Goal: Use online tool/utility: Utilize a website feature to perform a specific function

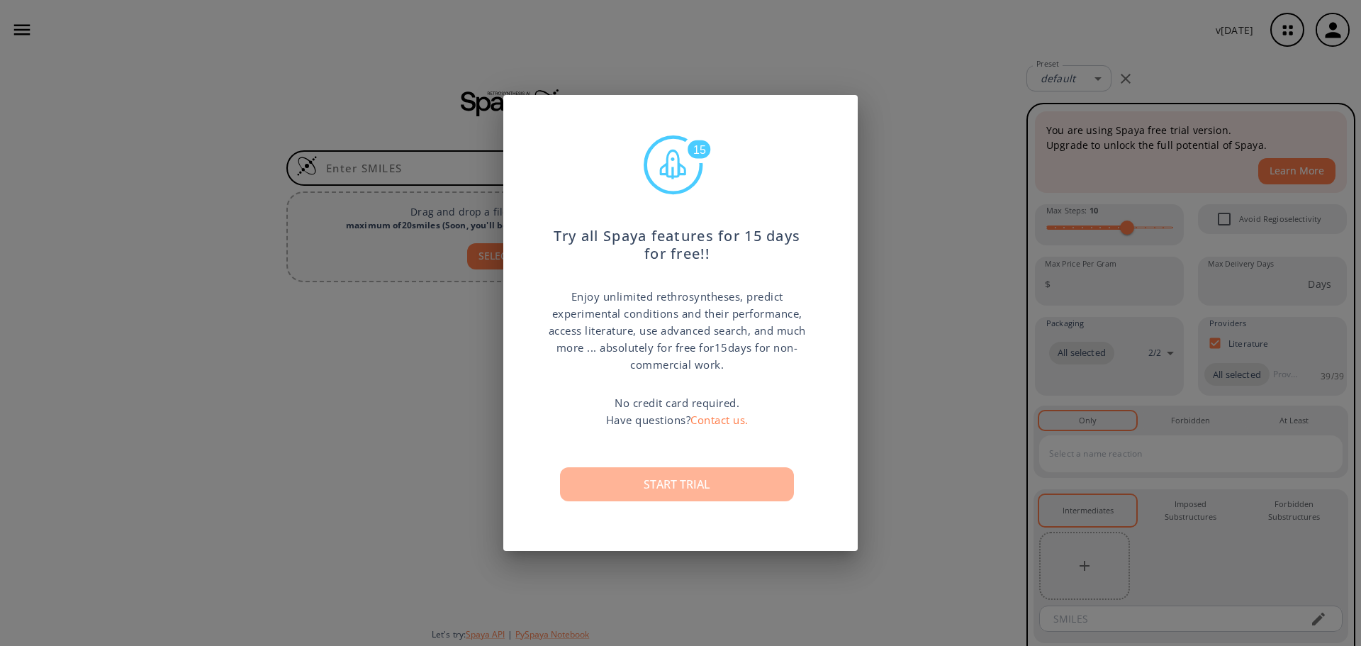
click at [693, 470] on button "Start trial" at bounding box center [677, 484] width 234 height 34
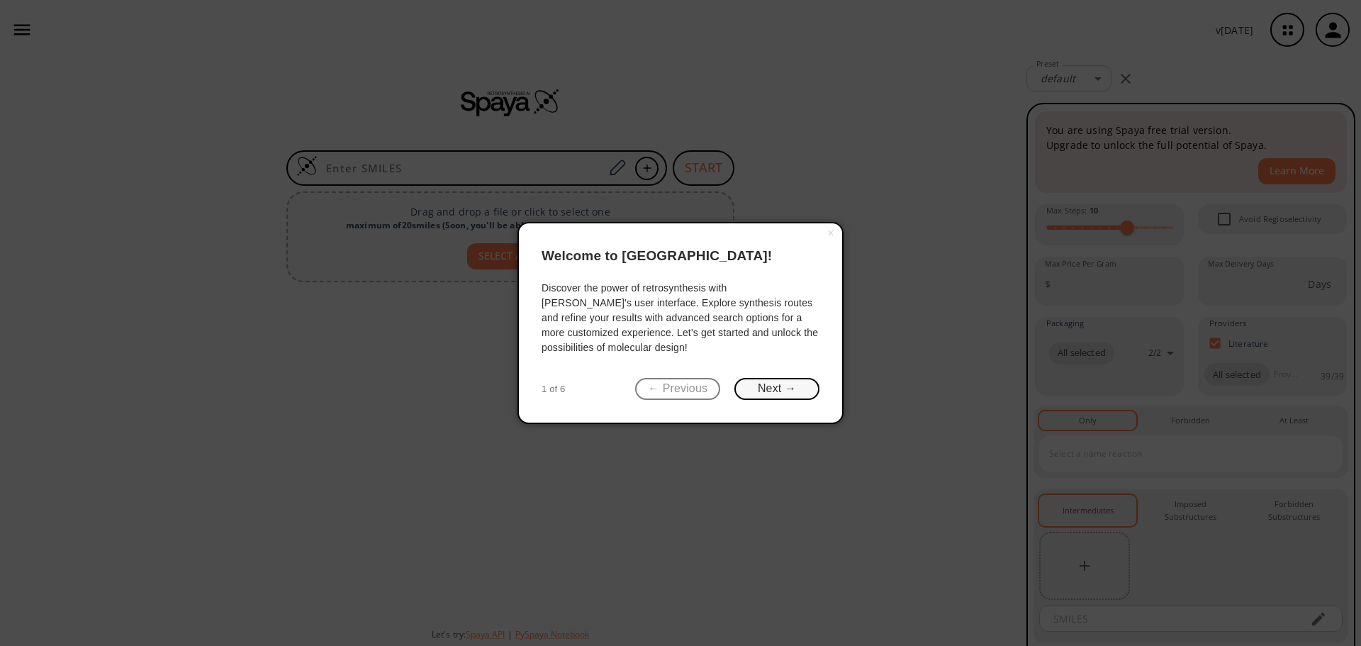
click at [780, 391] on button "Next →" at bounding box center [777, 389] width 85 height 22
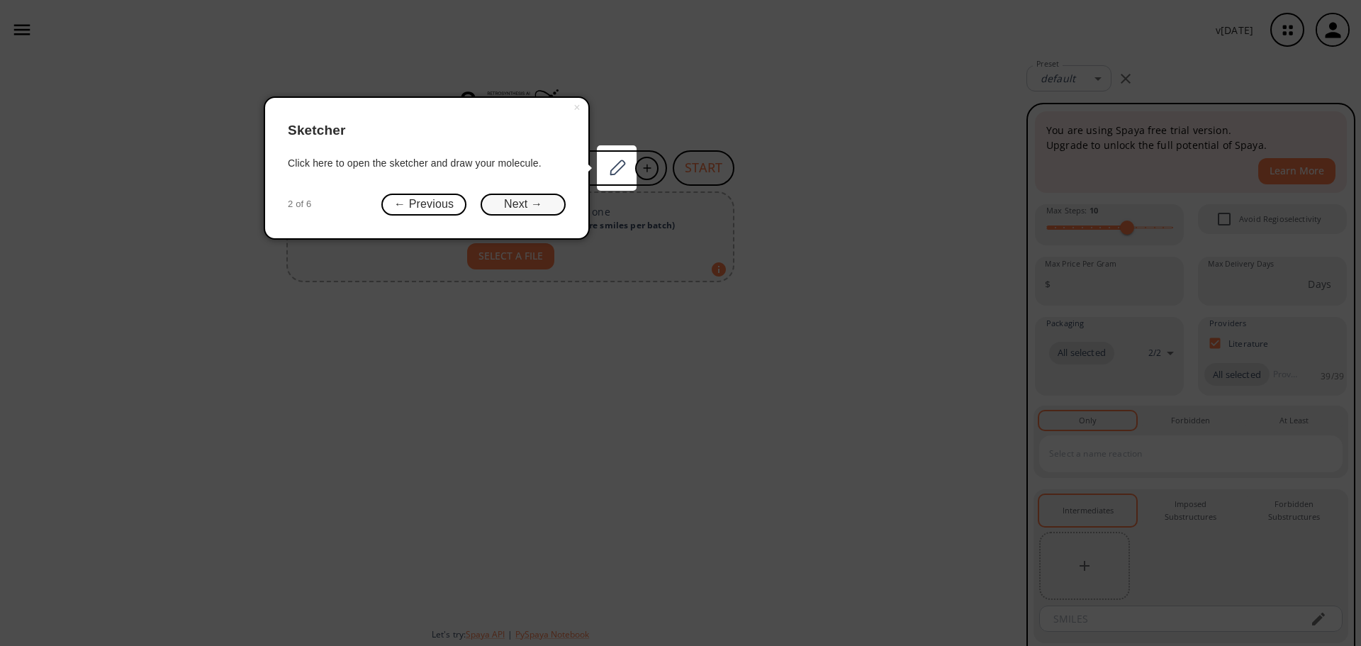
click at [550, 208] on button "Next →" at bounding box center [523, 205] width 85 height 22
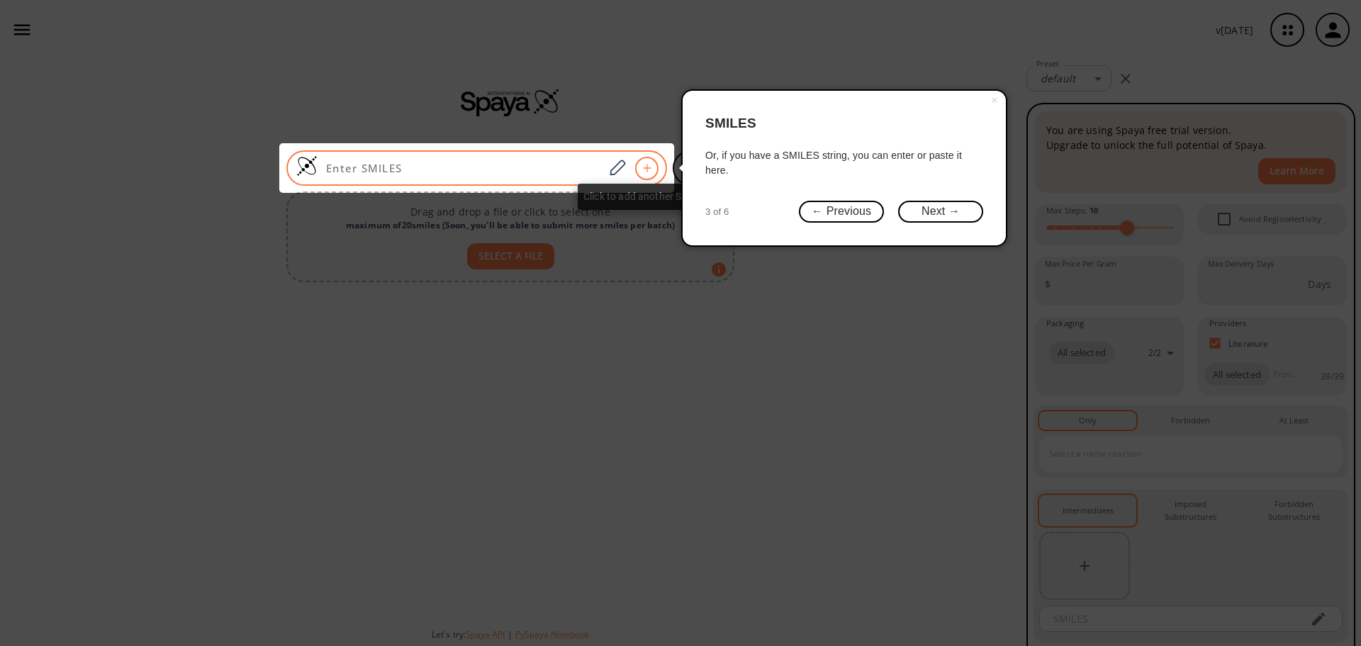
click at [651, 165] on icon at bounding box center [647, 168] width 14 height 9
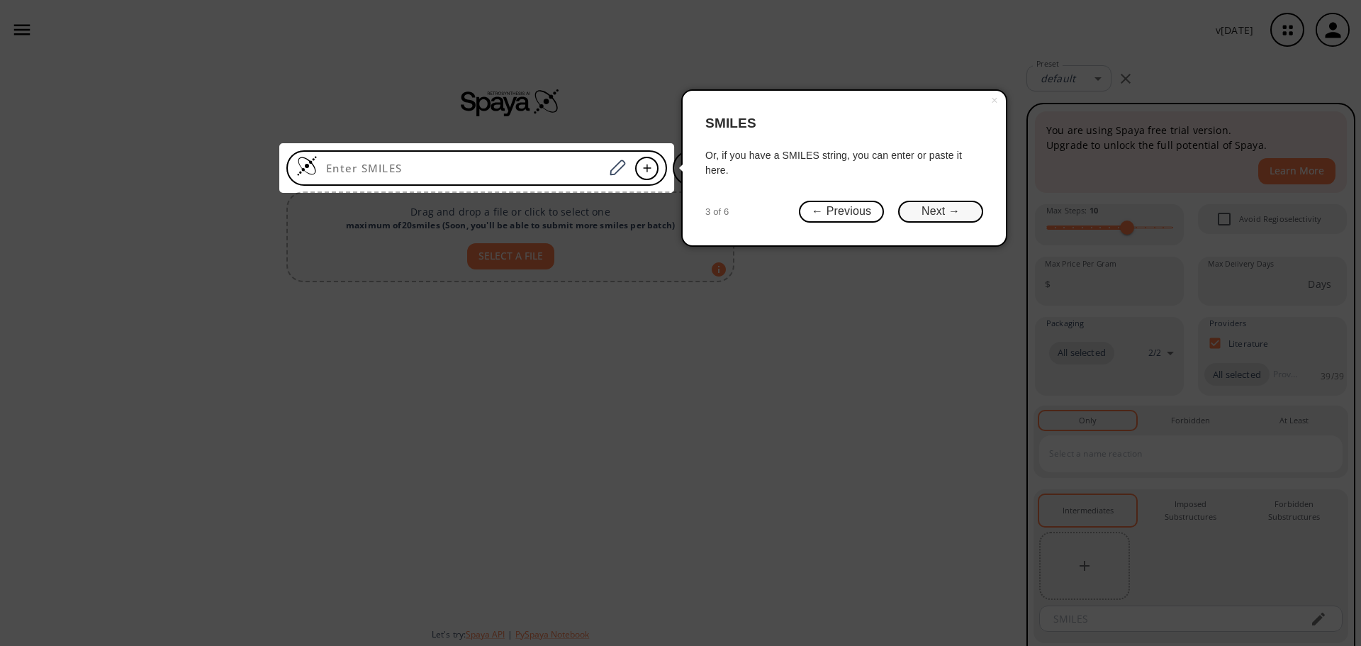
click at [941, 206] on button "Next →" at bounding box center [940, 212] width 85 height 22
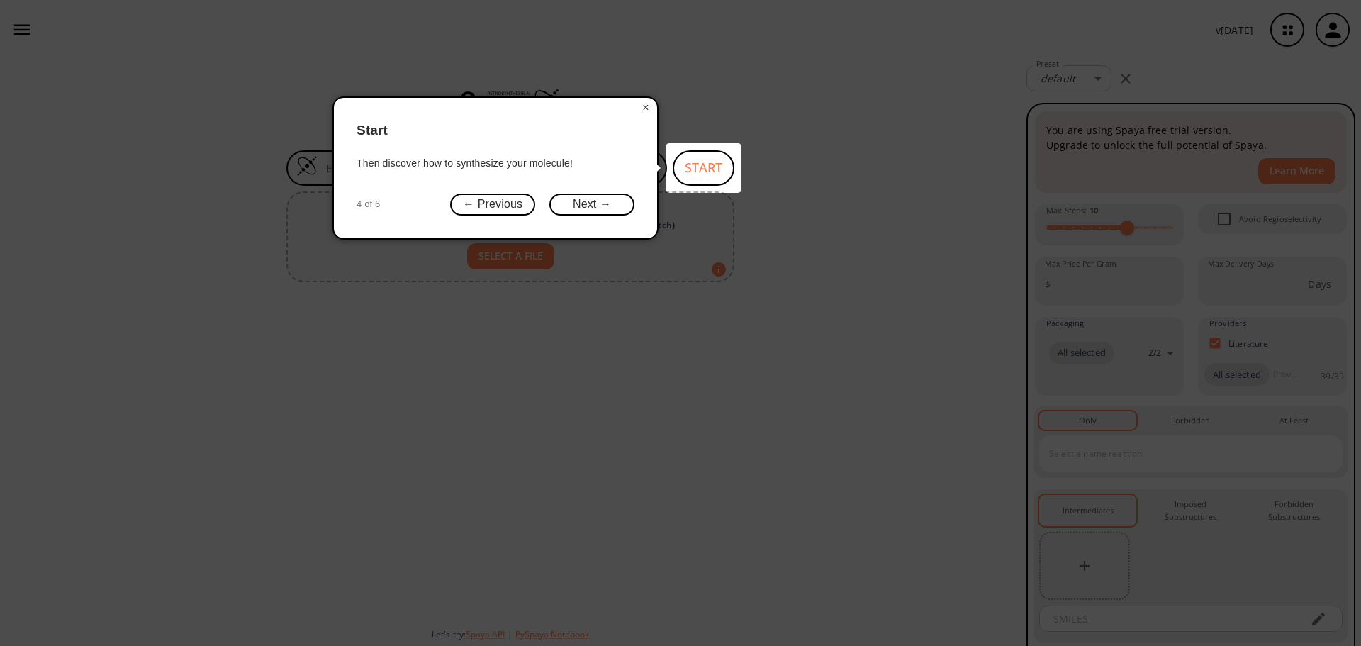
click at [642, 106] on button "×" at bounding box center [646, 108] width 23 height 20
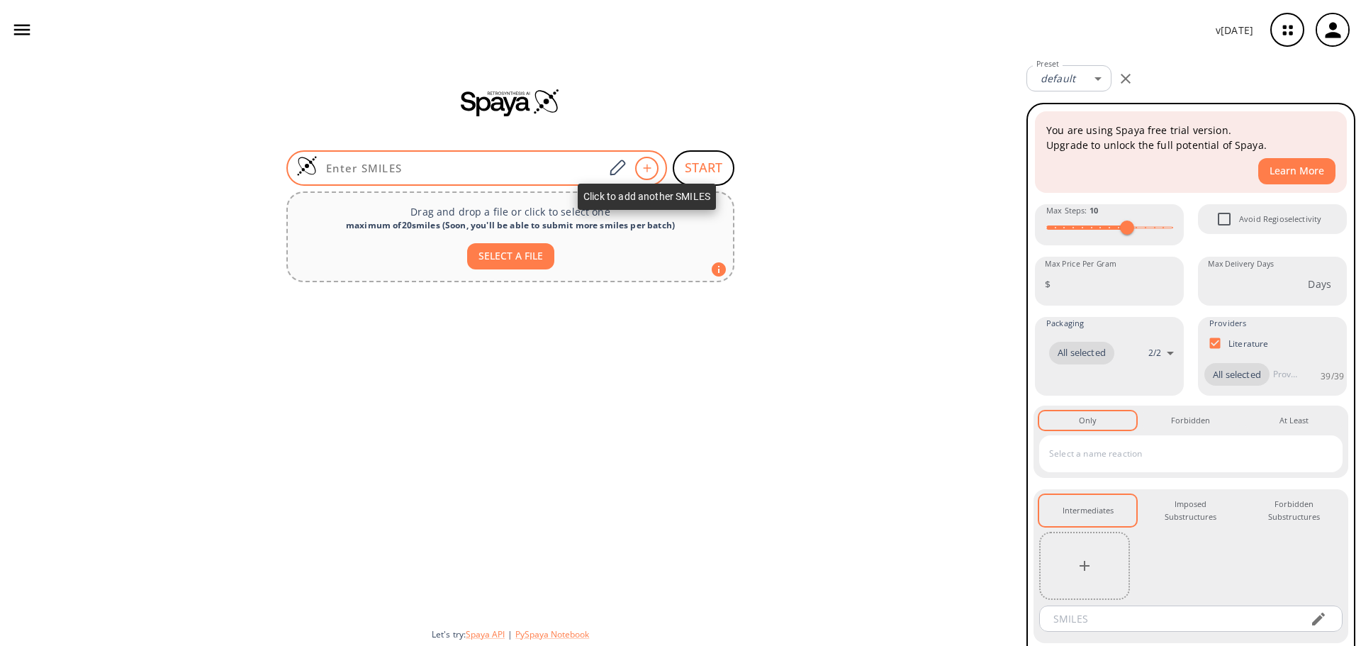
click at [641, 165] on icon at bounding box center [647, 168] width 14 height 9
drag, startPoint x: 431, startPoint y: 170, endPoint x: 352, endPoint y: 448, distance: 288.9
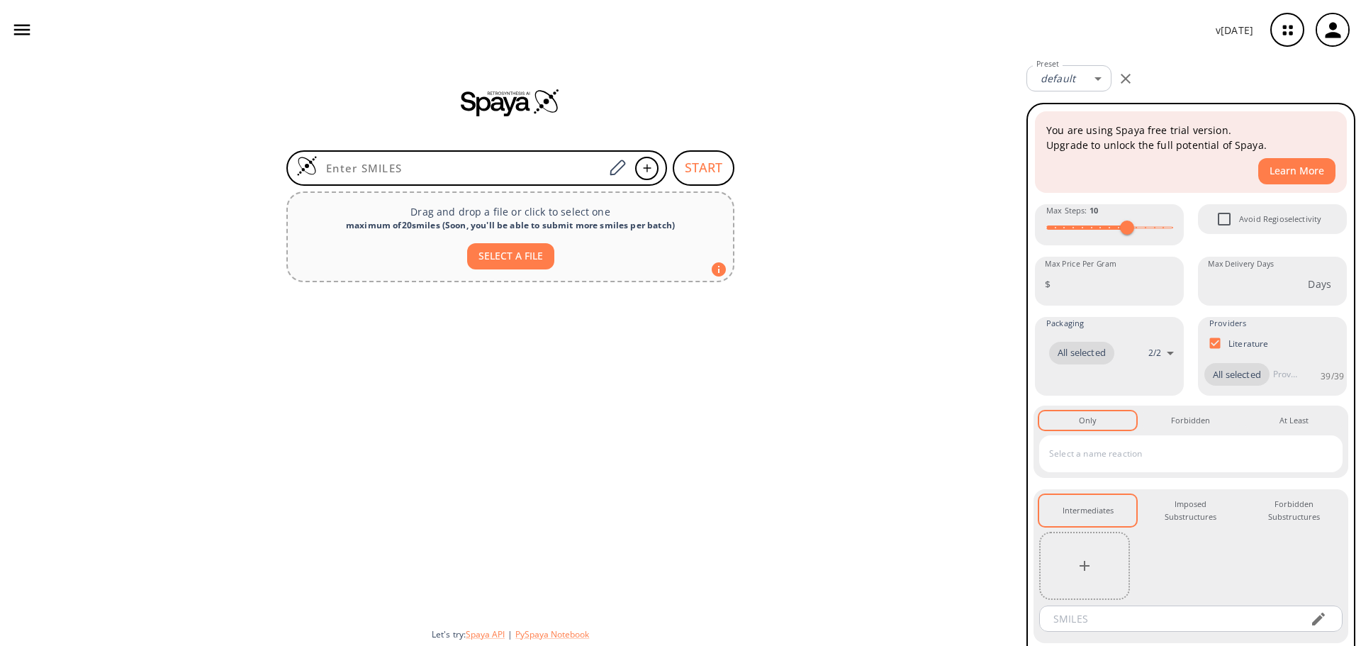
click at [430, 170] on input at bounding box center [461, 168] width 286 height 14
paste input "[Si](OC)(OC)(OC)CCCN(CCC(OCC1OC1)=O)CCC(OCC1CO1)=O"
type input "[Si](OC)(OC)(OC)CCCN(CCC(OCC1OC1)=O)CCC(OCC1CO1)=O"
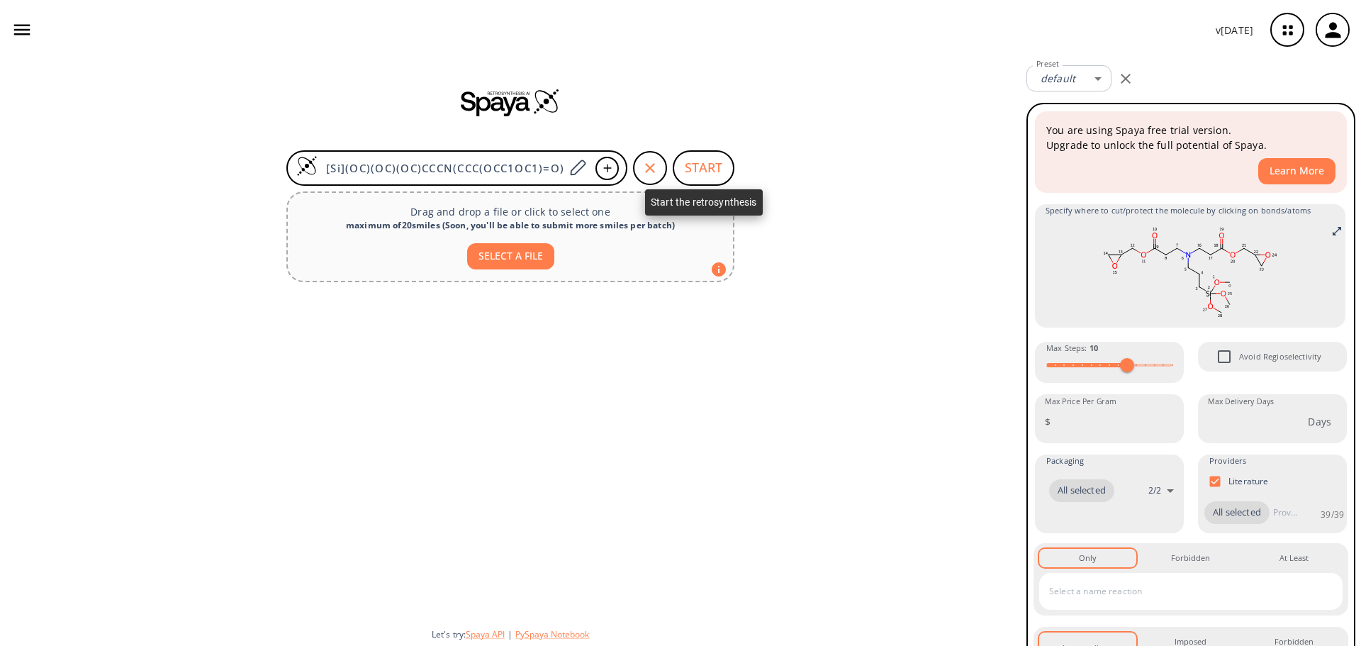
click at [697, 177] on button "START" at bounding box center [704, 167] width 62 height 35
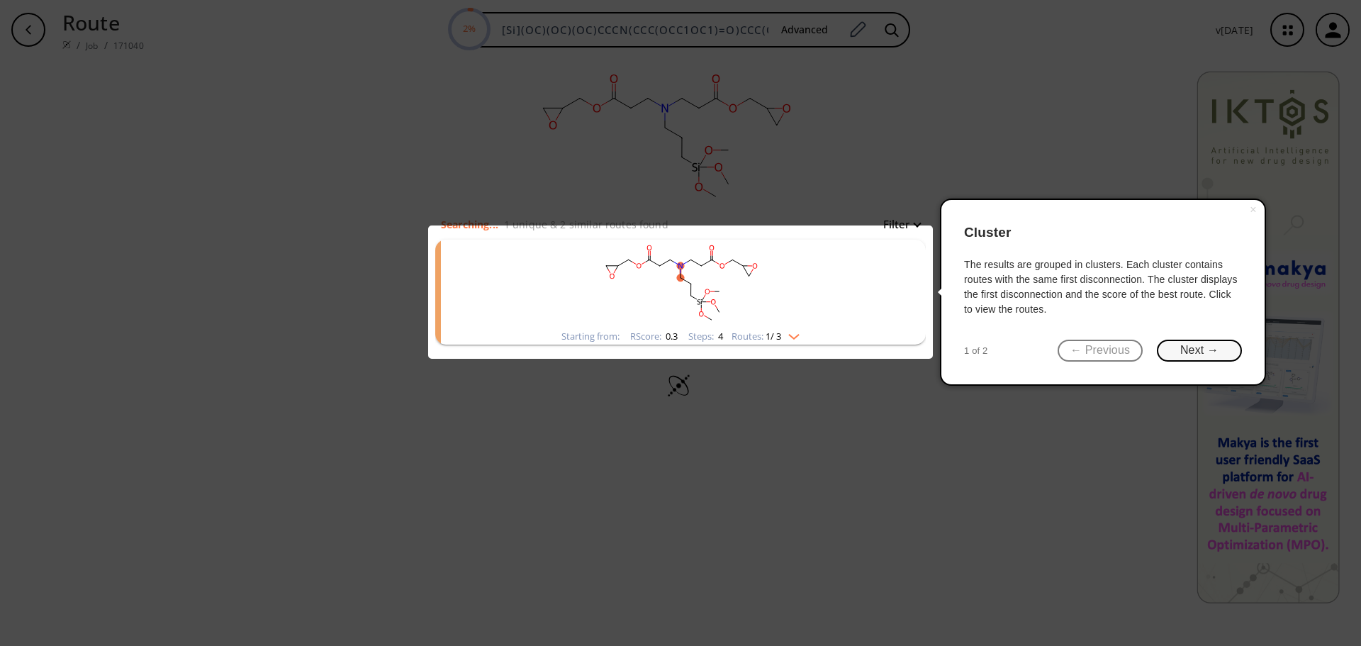
click at [1208, 352] on button "Next →" at bounding box center [1199, 351] width 85 height 22
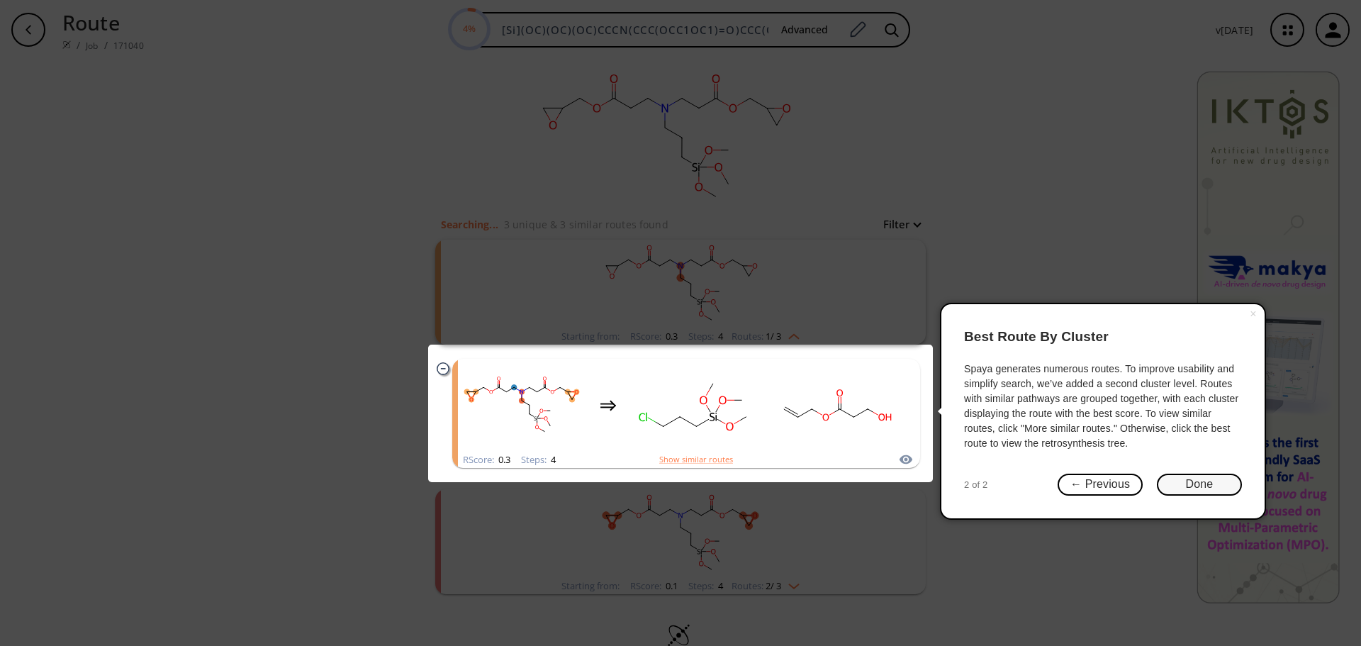
click at [1188, 482] on button "Done" at bounding box center [1199, 485] width 85 height 22
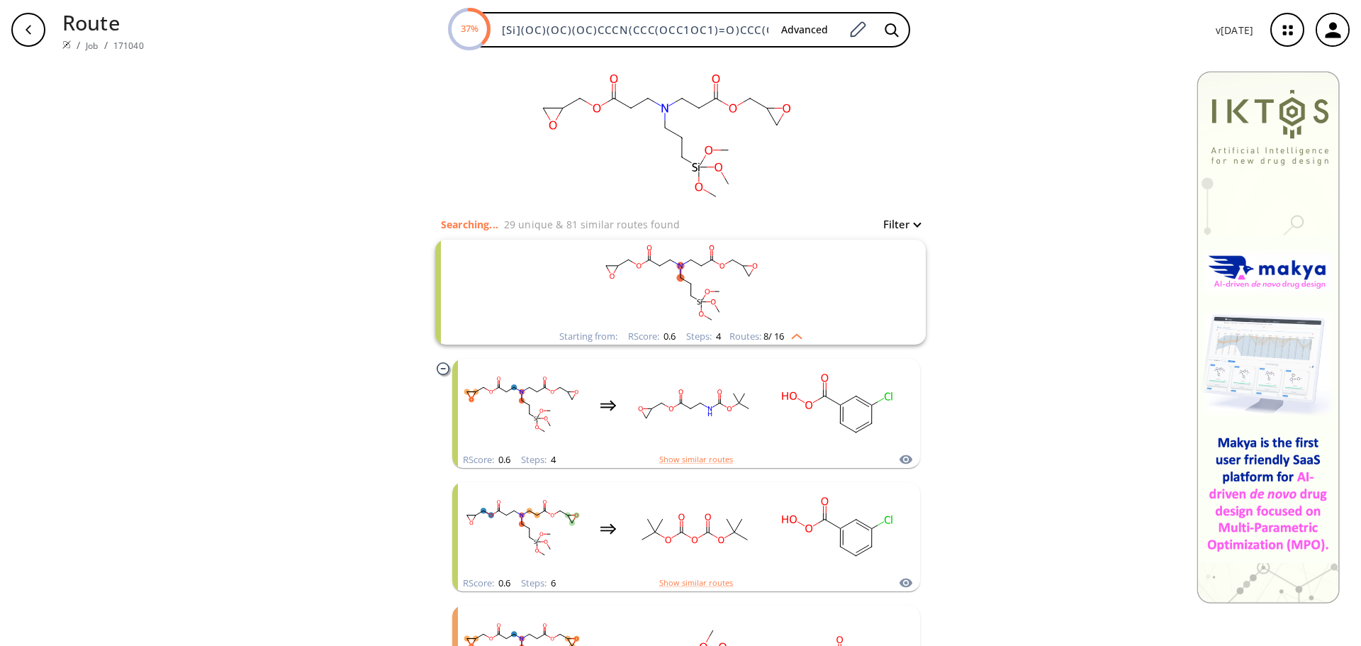
click at [913, 223] on button "Filter" at bounding box center [897, 224] width 45 height 11
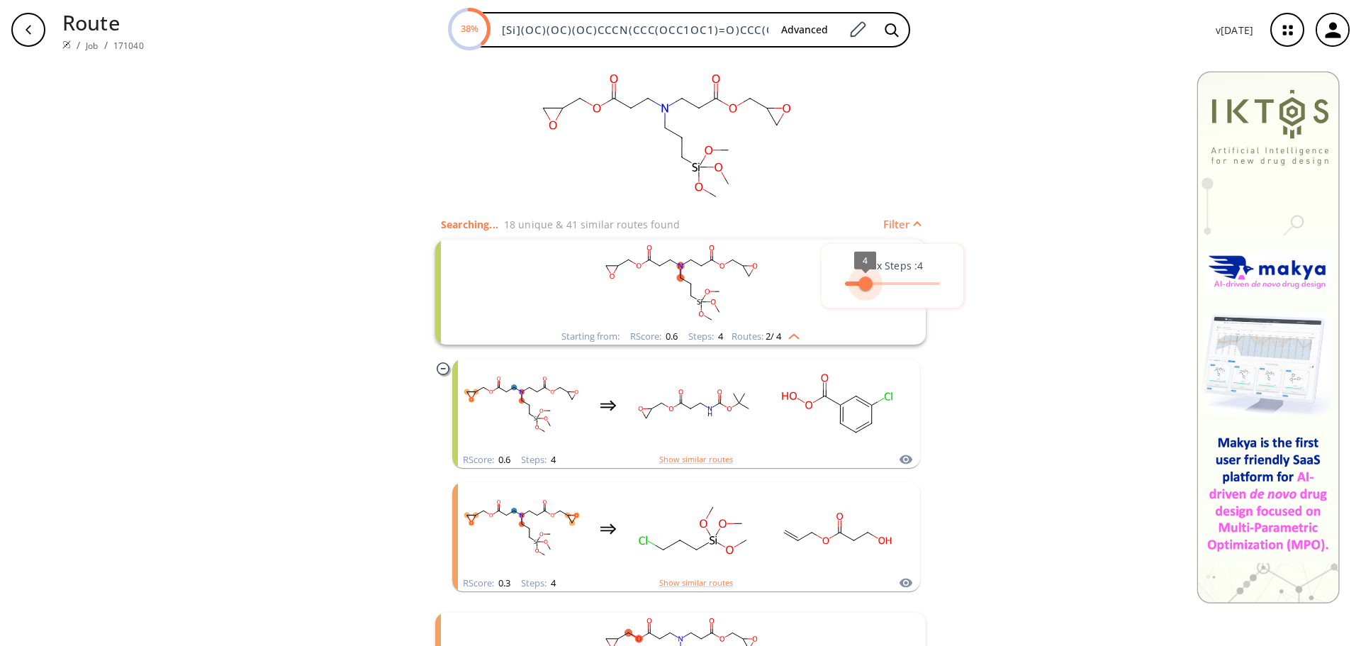
type input "3"
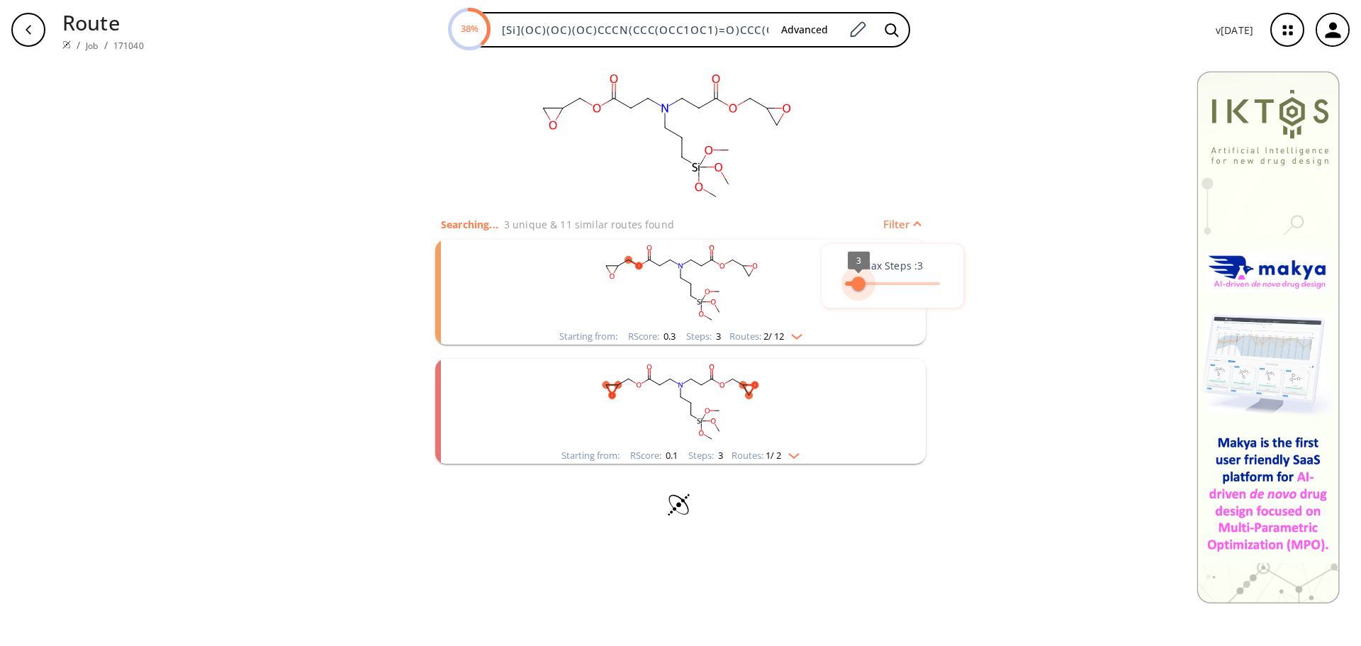
drag, startPoint x: 941, startPoint y: 294, endPoint x: 861, endPoint y: 292, distance: 80.2
click at [861, 291] on span "3" at bounding box center [859, 284] width 14 height 14
click at [1007, 435] on div at bounding box center [680, 323] width 1361 height 646
click at [798, 339] on img "clusters" at bounding box center [793, 333] width 18 height 11
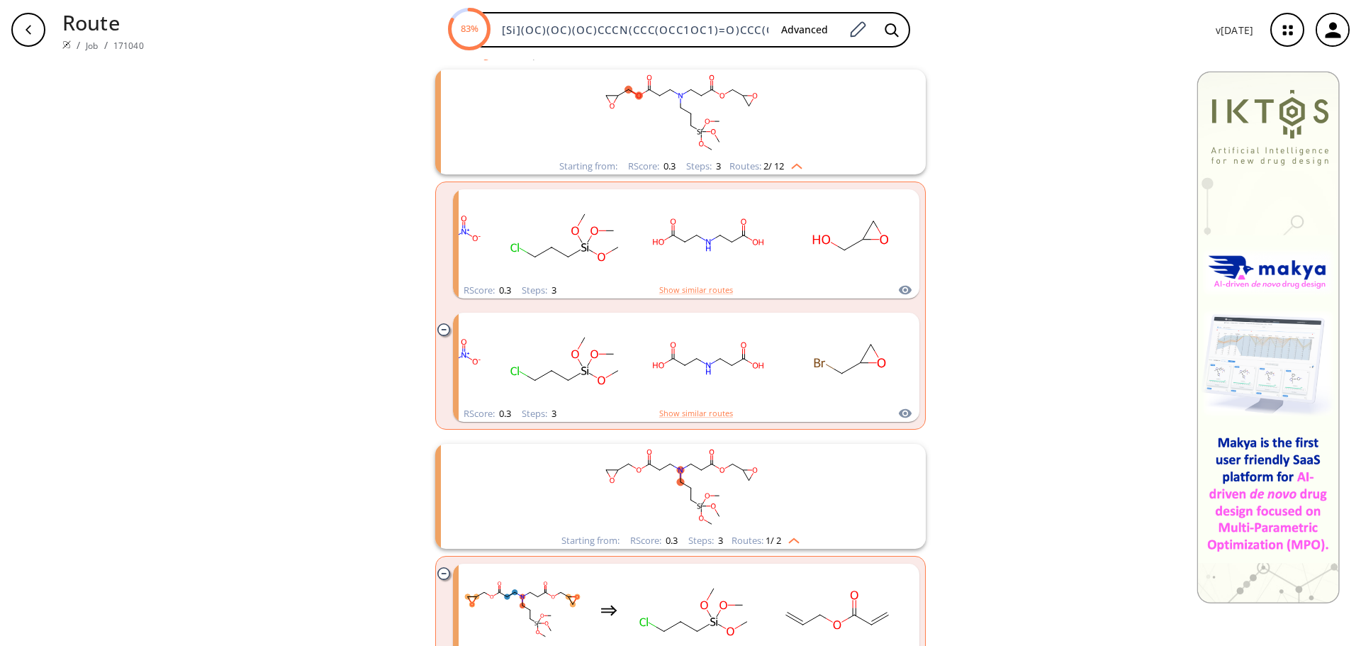
scroll to position [169, 0]
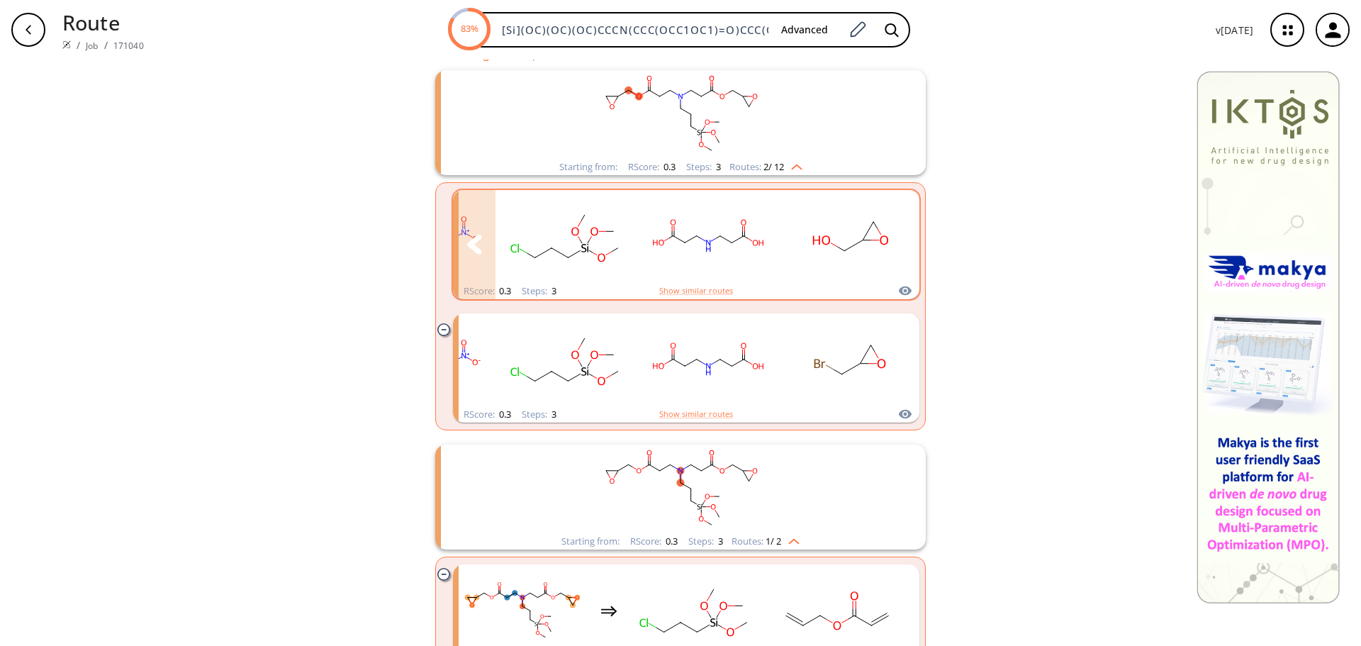
click at [735, 252] on rect "clusters" at bounding box center [709, 236] width 128 height 89
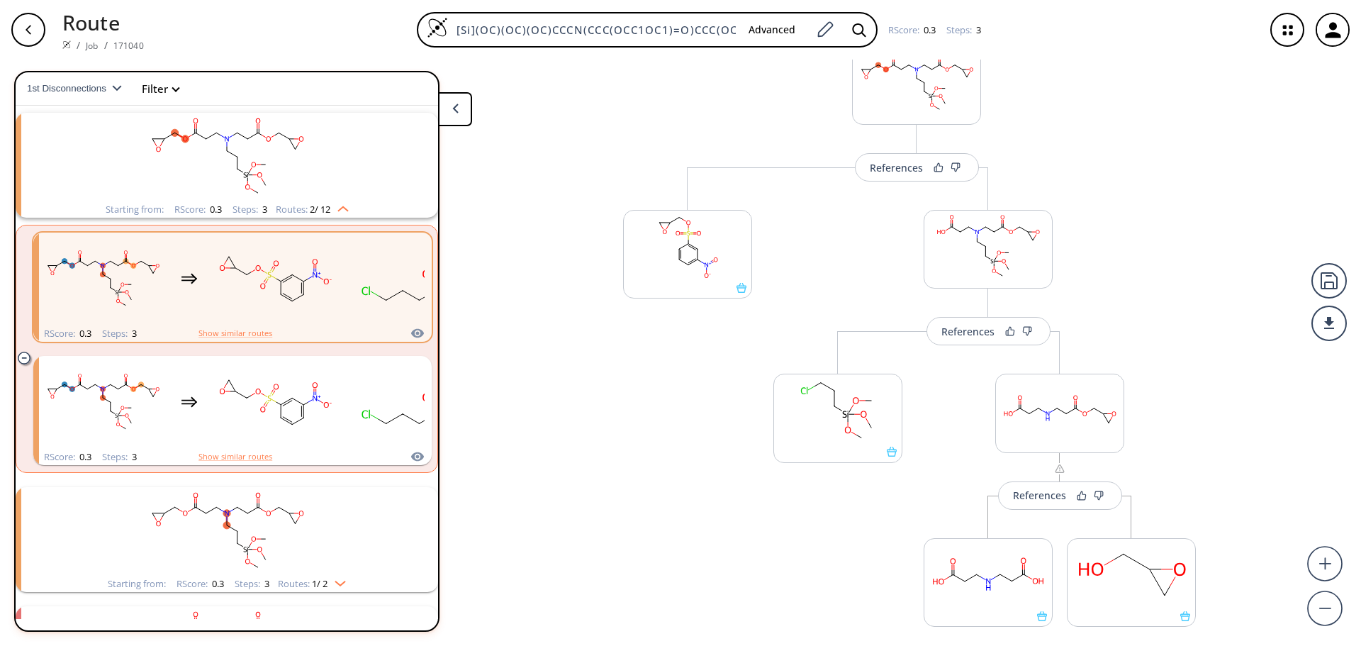
scroll to position [91, 0]
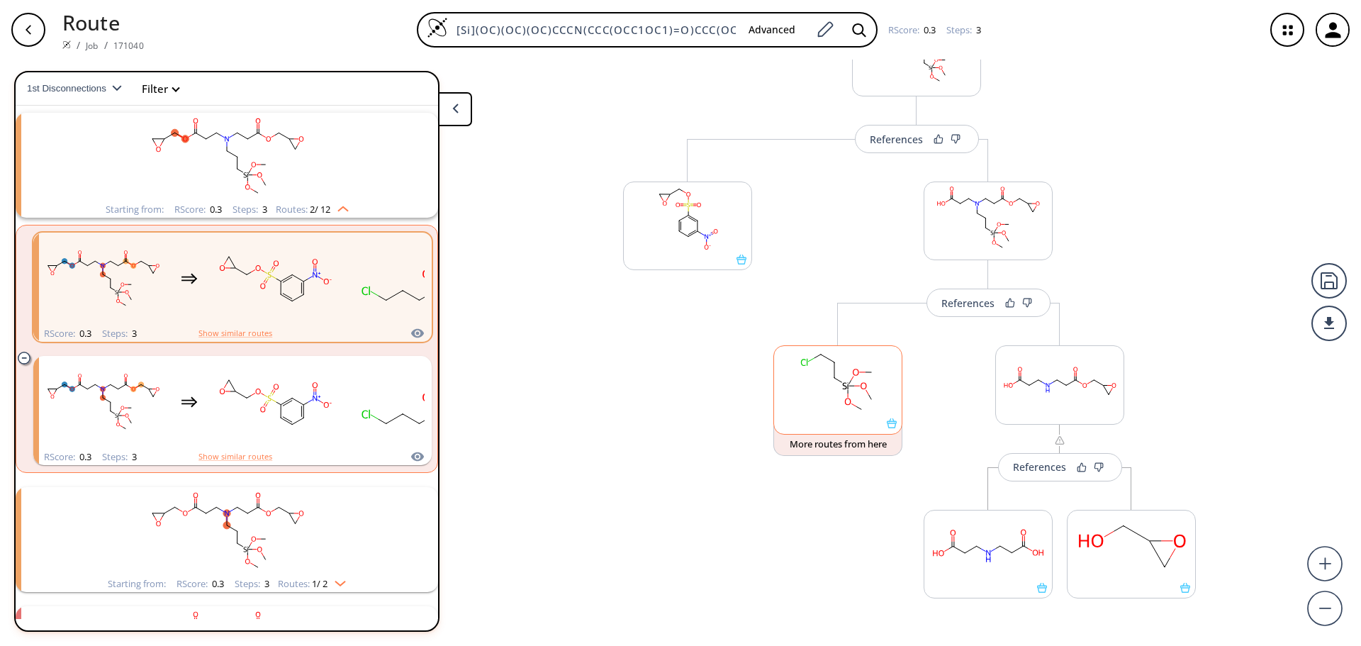
click at [842, 393] on rect at bounding box center [838, 382] width 128 height 72
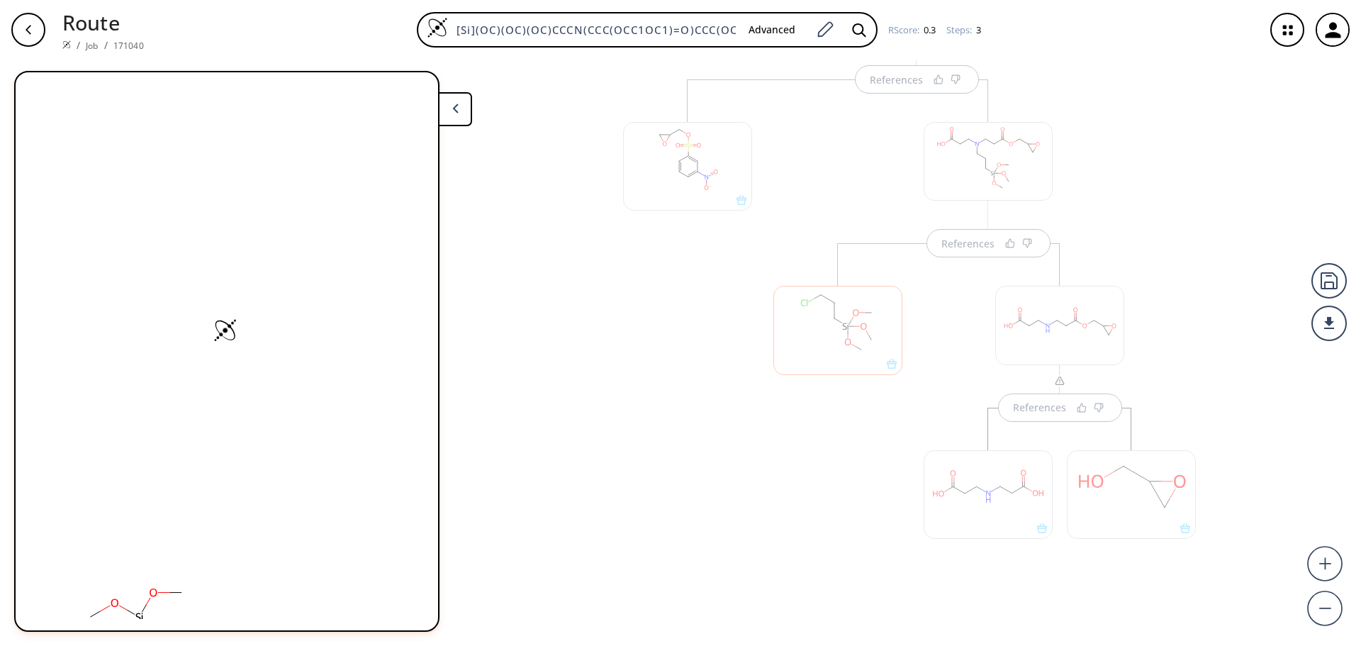
scroll to position [169, 0]
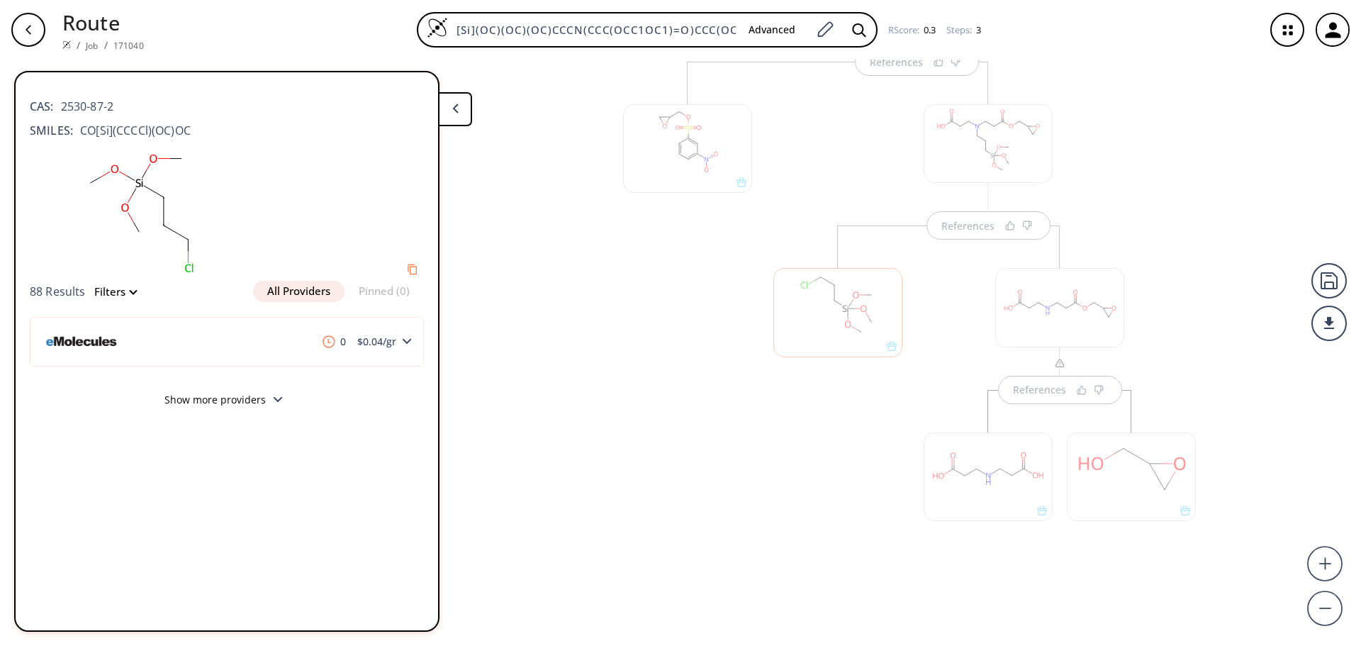
click at [269, 406] on button "Show more providers" at bounding box center [227, 401] width 394 height 33
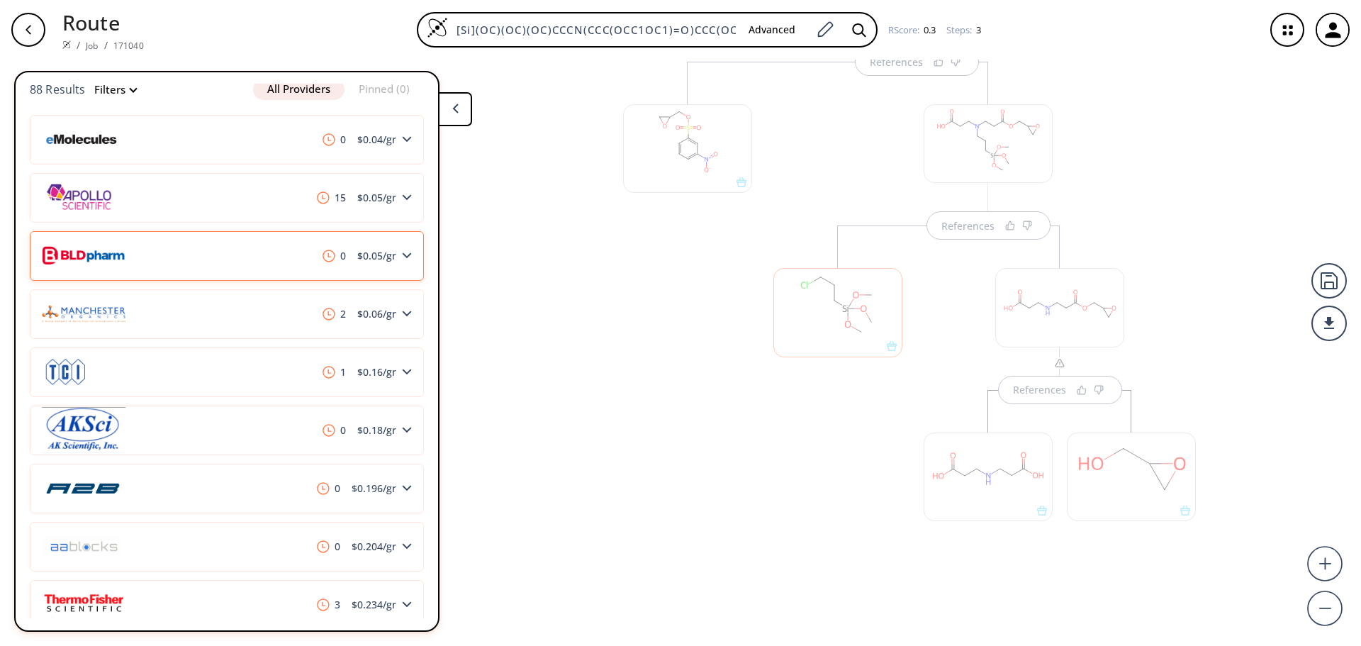
scroll to position [197, 0]
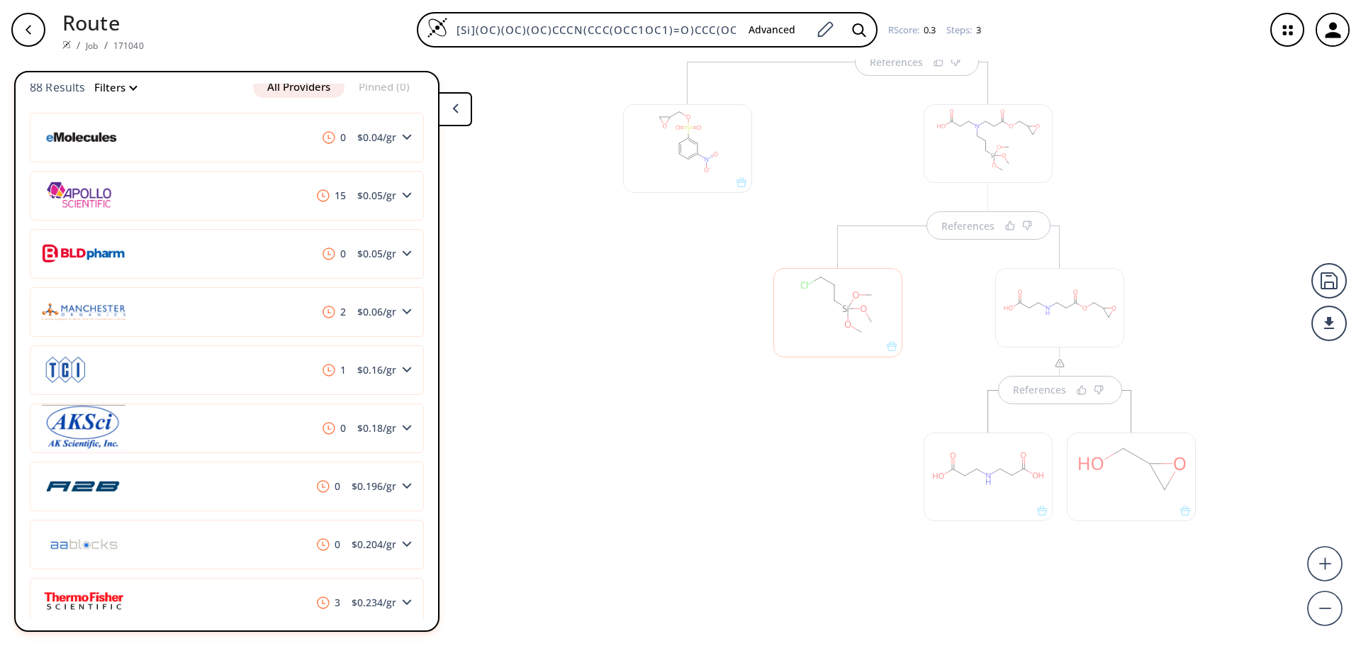
click at [996, 327] on div at bounding box center [1060, 307] width 129 height 79
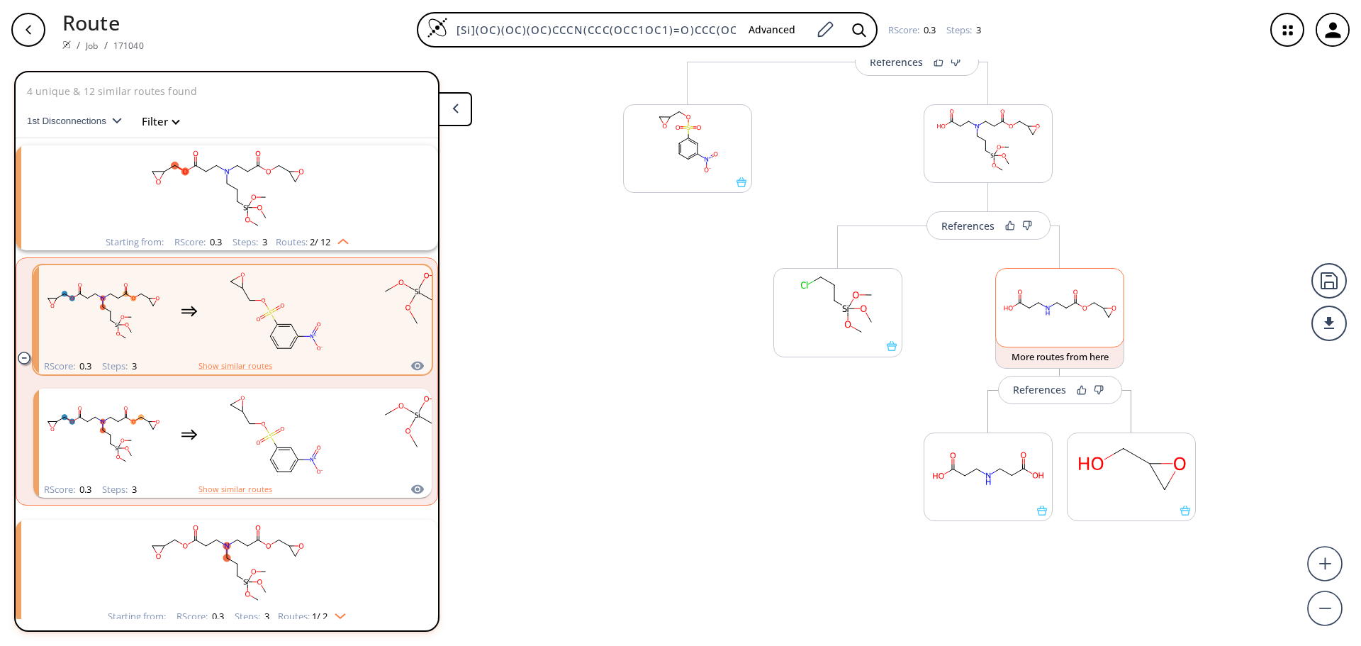
click at [1063, 318] on rect at bounding box center [1060, 305] width 128 height 72
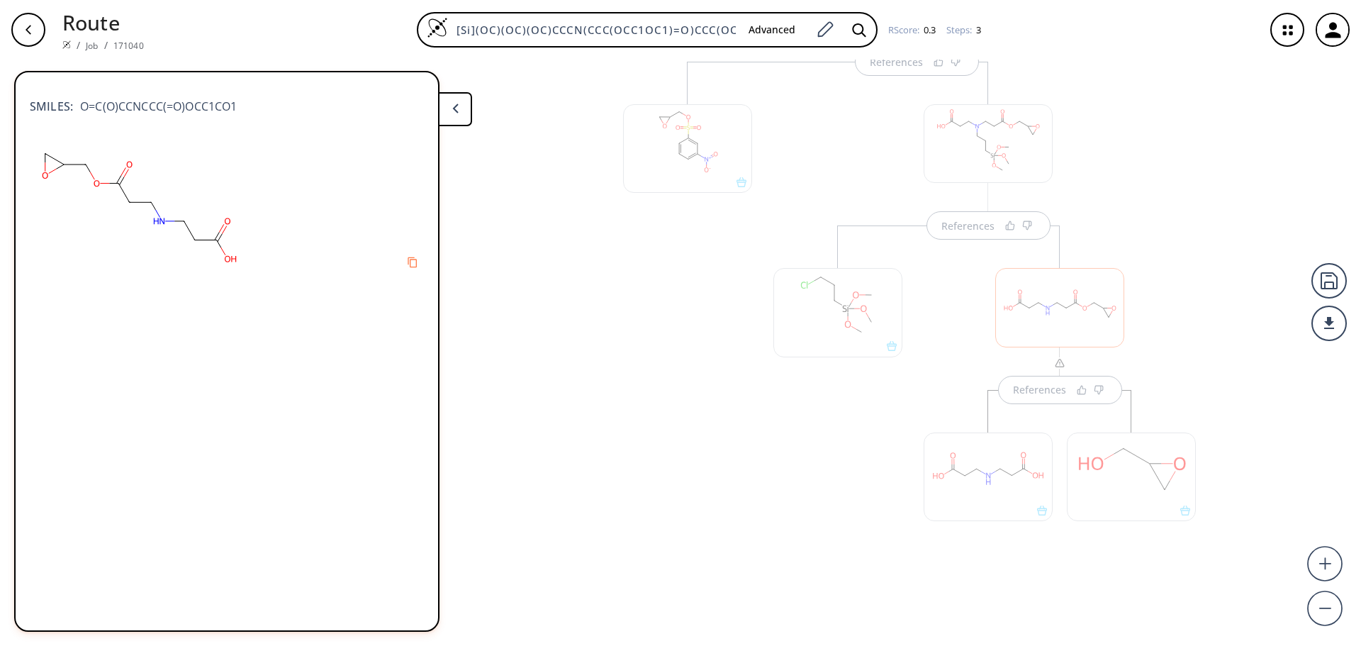
click at [697, 411] on div at bounding box center [687, 334] width 143 height 545
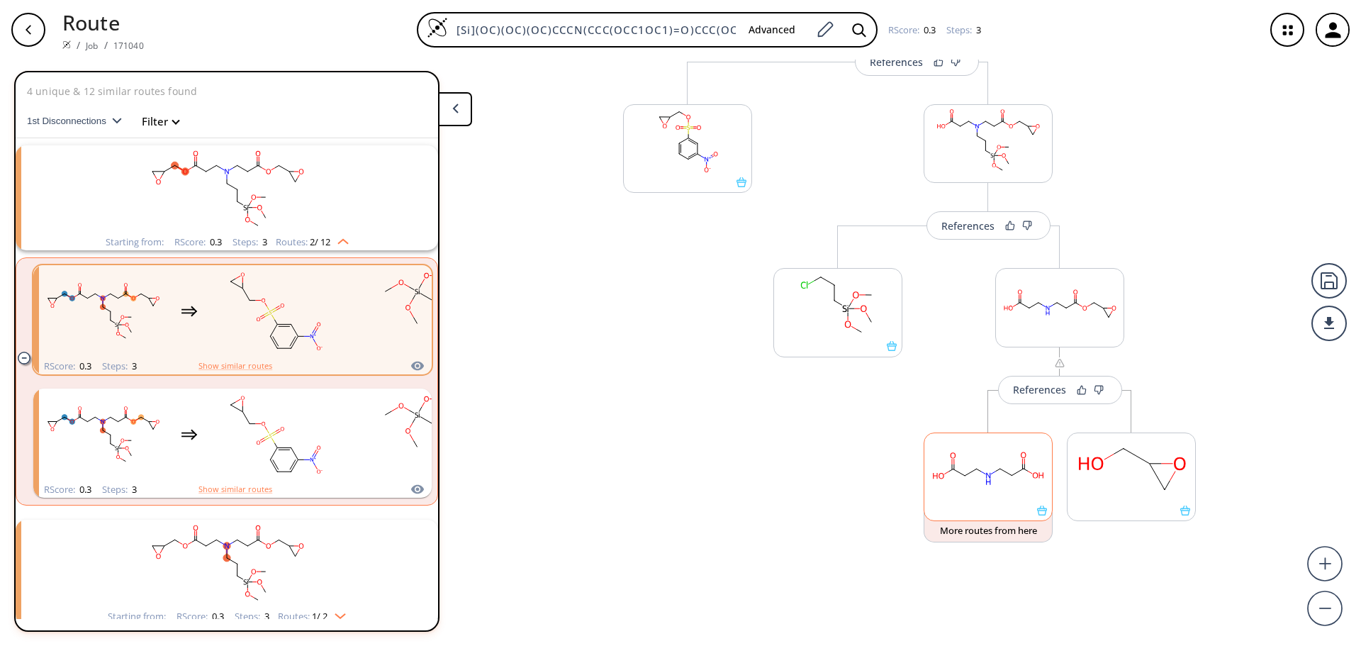
click at [967, 494] on rect at bounding box center [989, 469] width 128 height 72
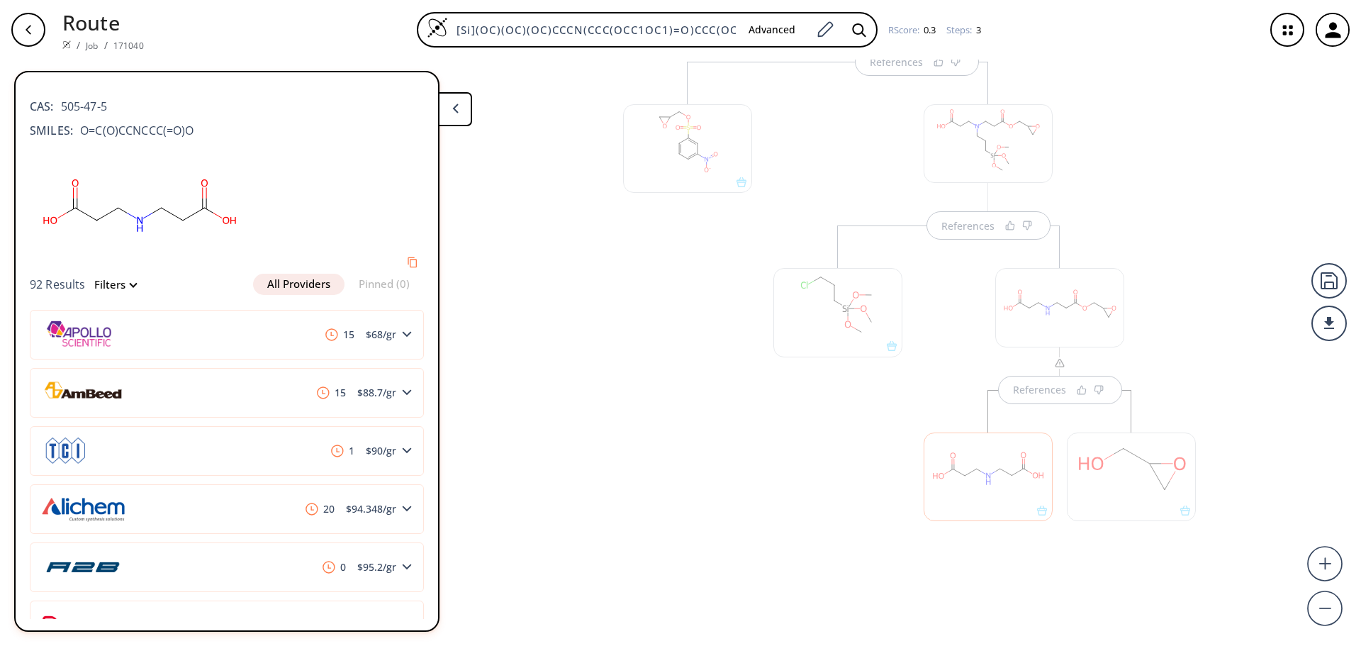
click at [781, 516] on div at bounding box center [837, 401] width 143 height 352
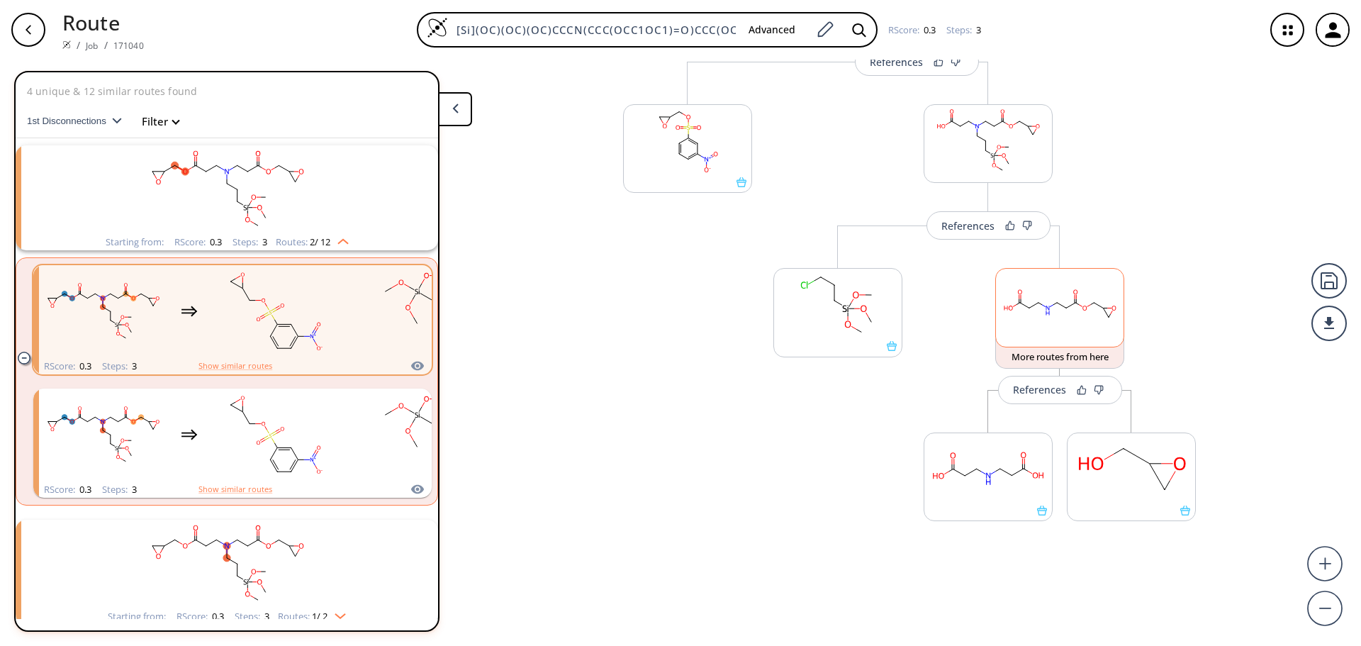
click at [1064, 304] on rect at bounding box center [1060, 305] width 128 height 72
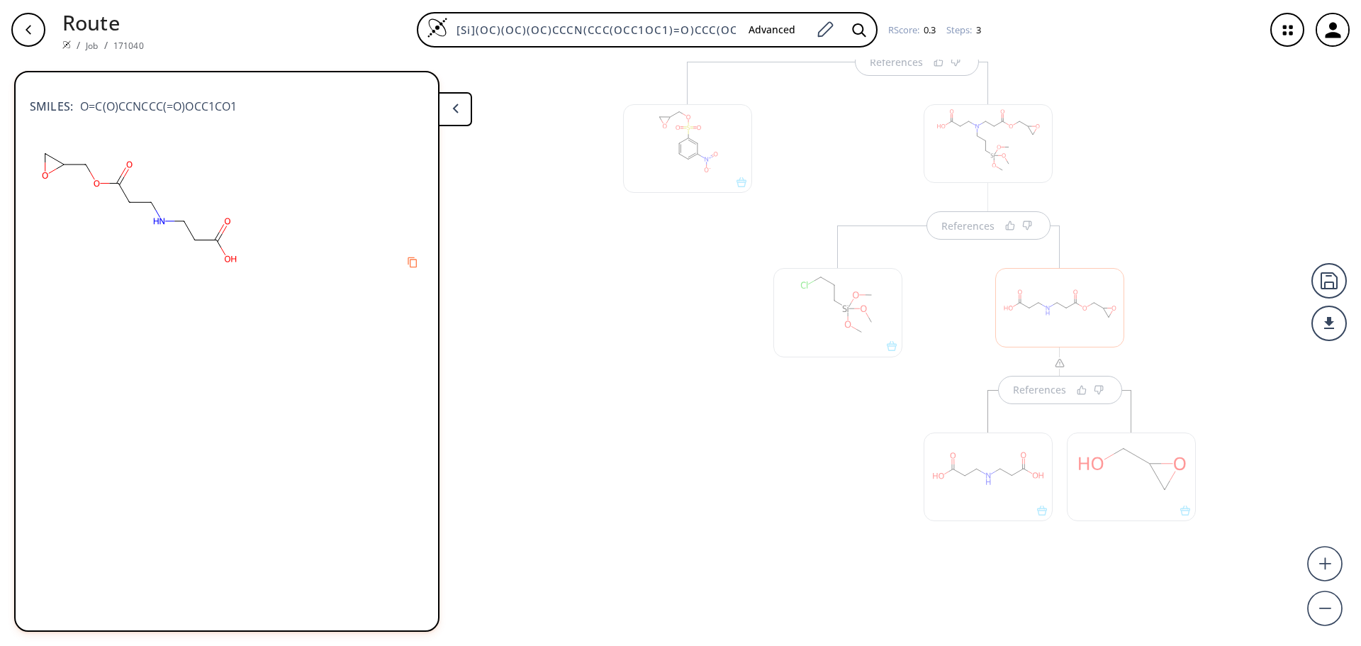
click at [937, 369] on div "References" at bounding box center [1060, 401] width 301 height 352
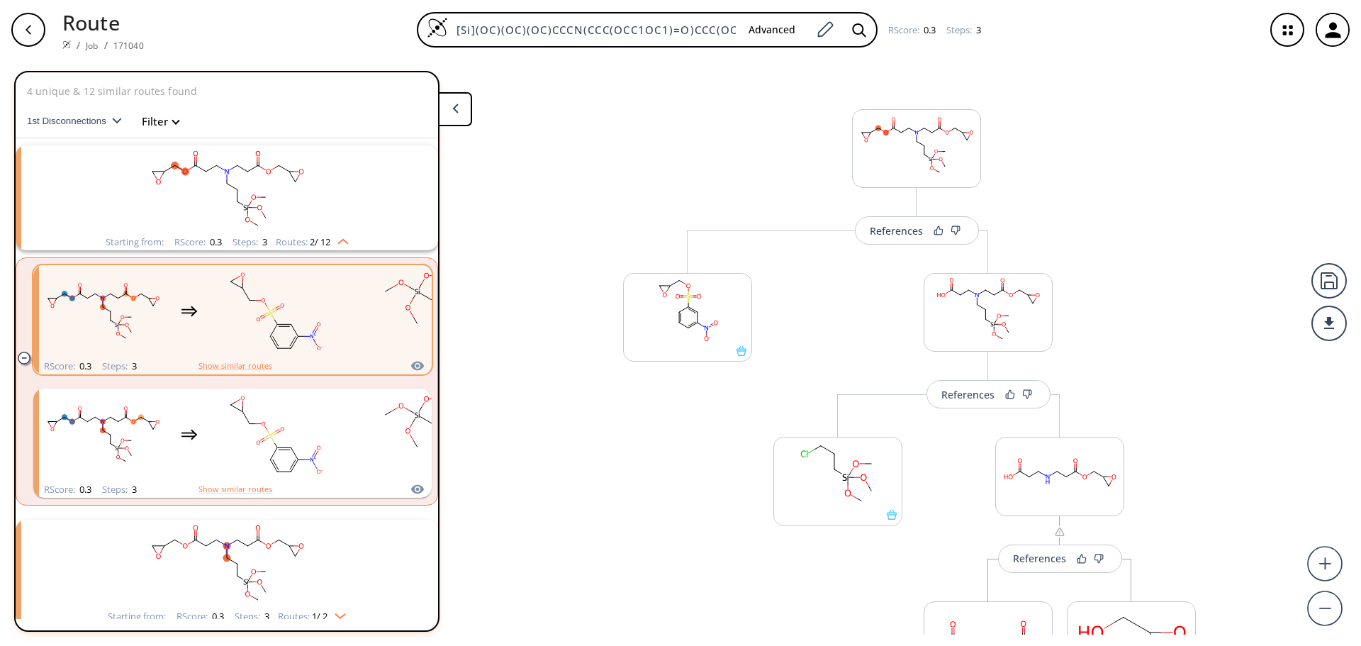
scroll to position [169, 0]
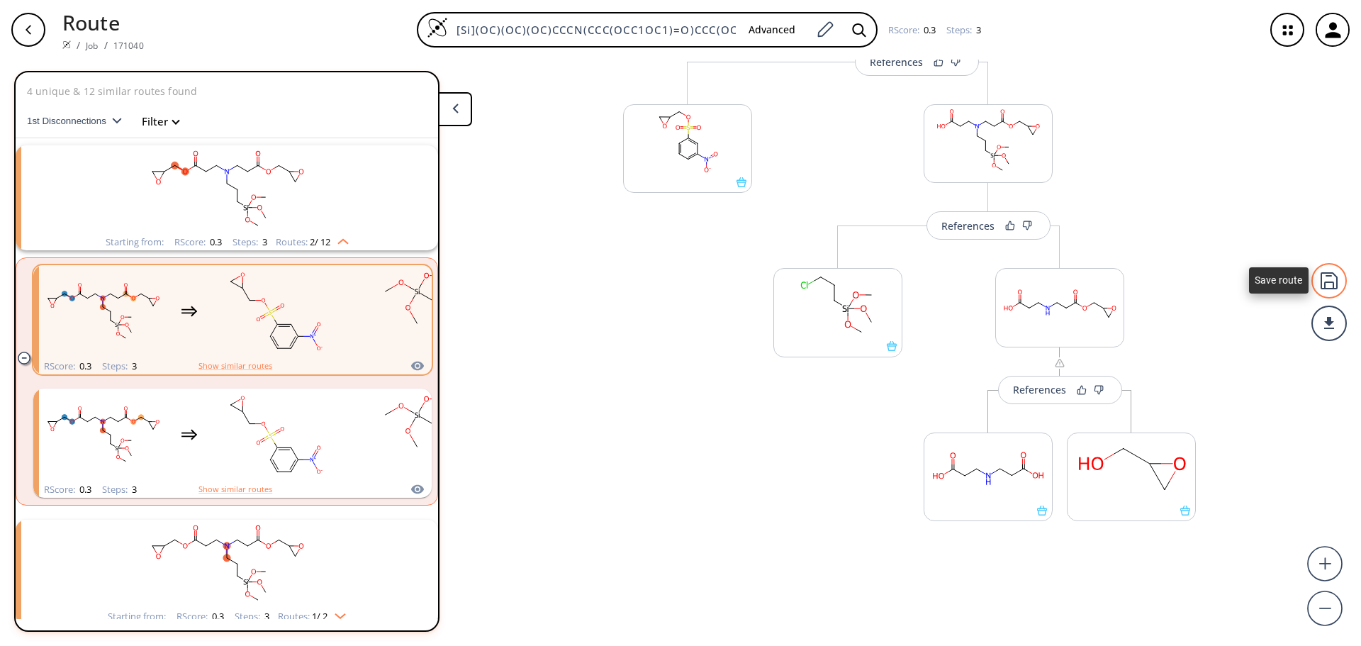
click at [1339, 279] on div at bounding box center [1329, 280] width 35 height 35
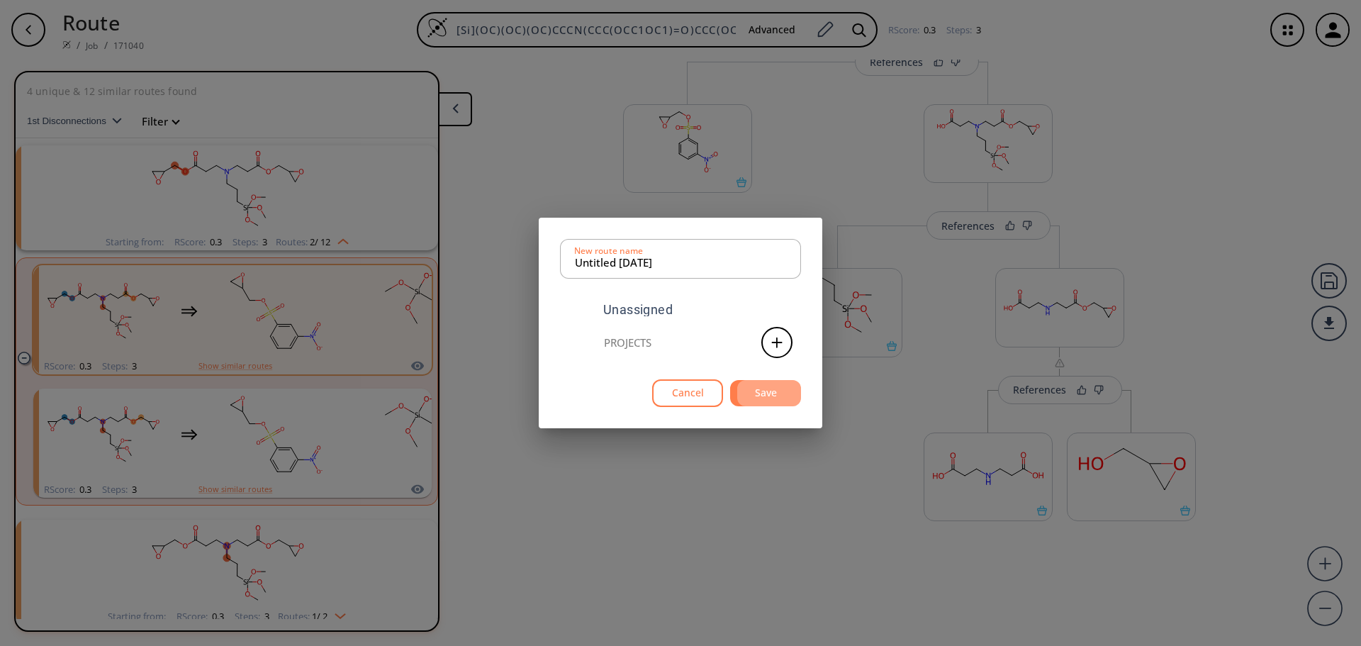
click at [755, 386] on button "Save" at bounding box center [765, 393] width 71 height 26
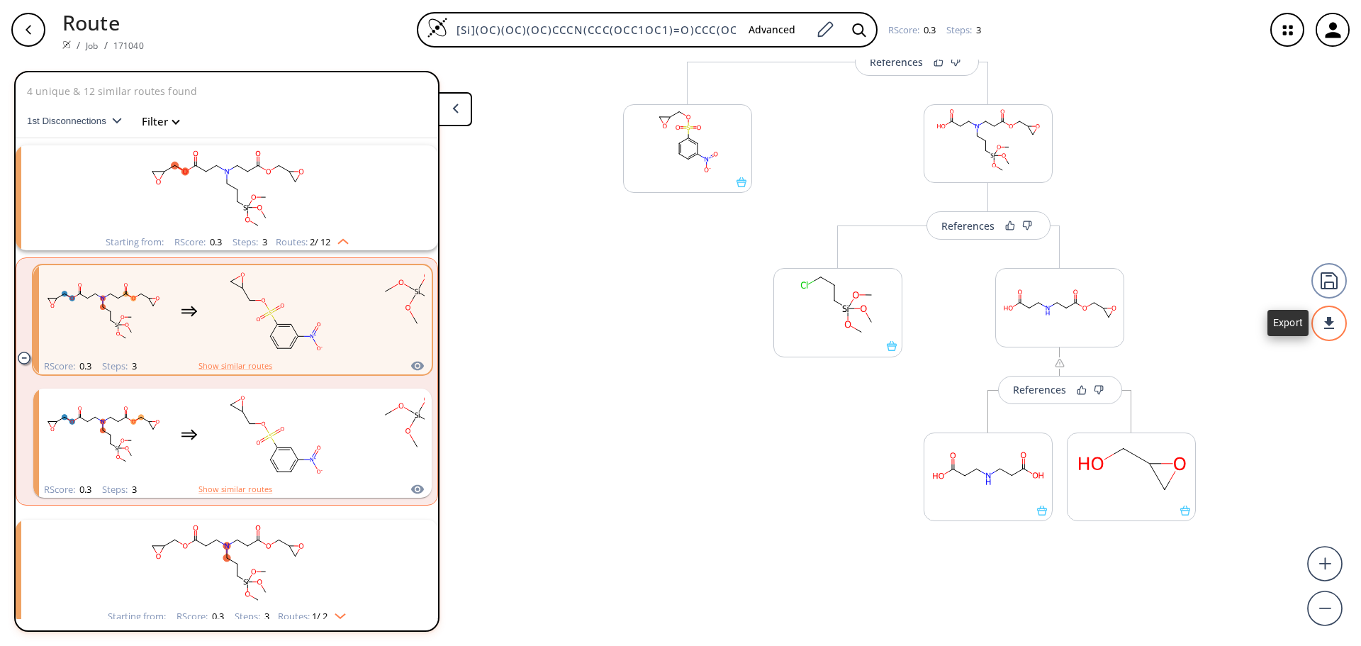
click at [1333, 329] on div at bounding box center [1329, 323] width 35 height 35
click at [1253, 312] on li "PDF" at bounding box center [1276, 317] width 71 height 23
click at [847, 313] on rect at bounding box center [838, 305] width 128 height 72
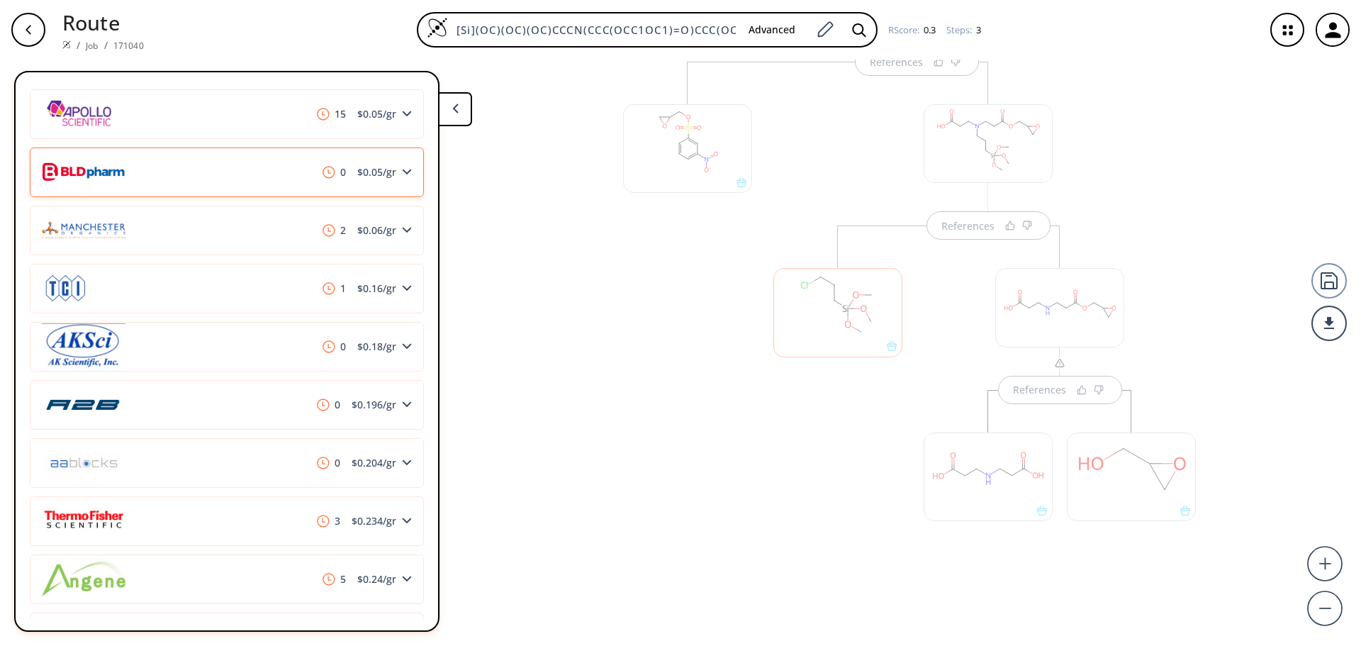
scroll to position [364, 0]
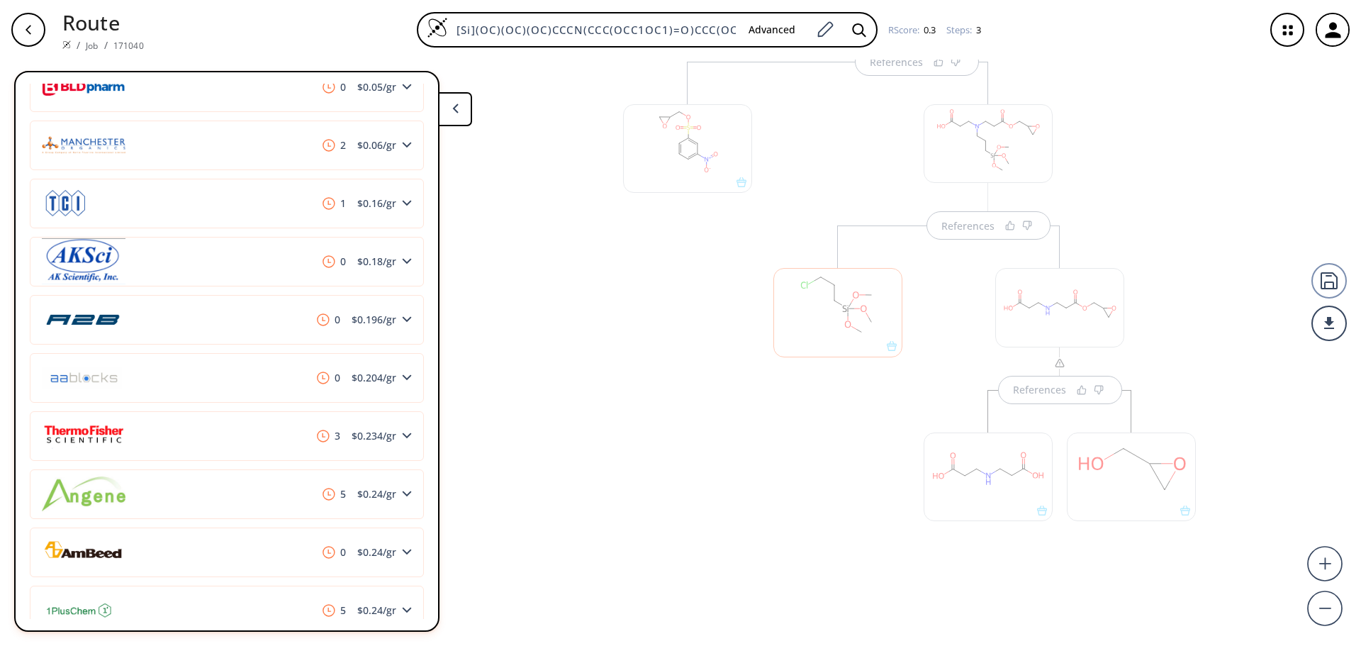
click at [678, 442] on div at bounding box center [687, 334] width 143 height 545
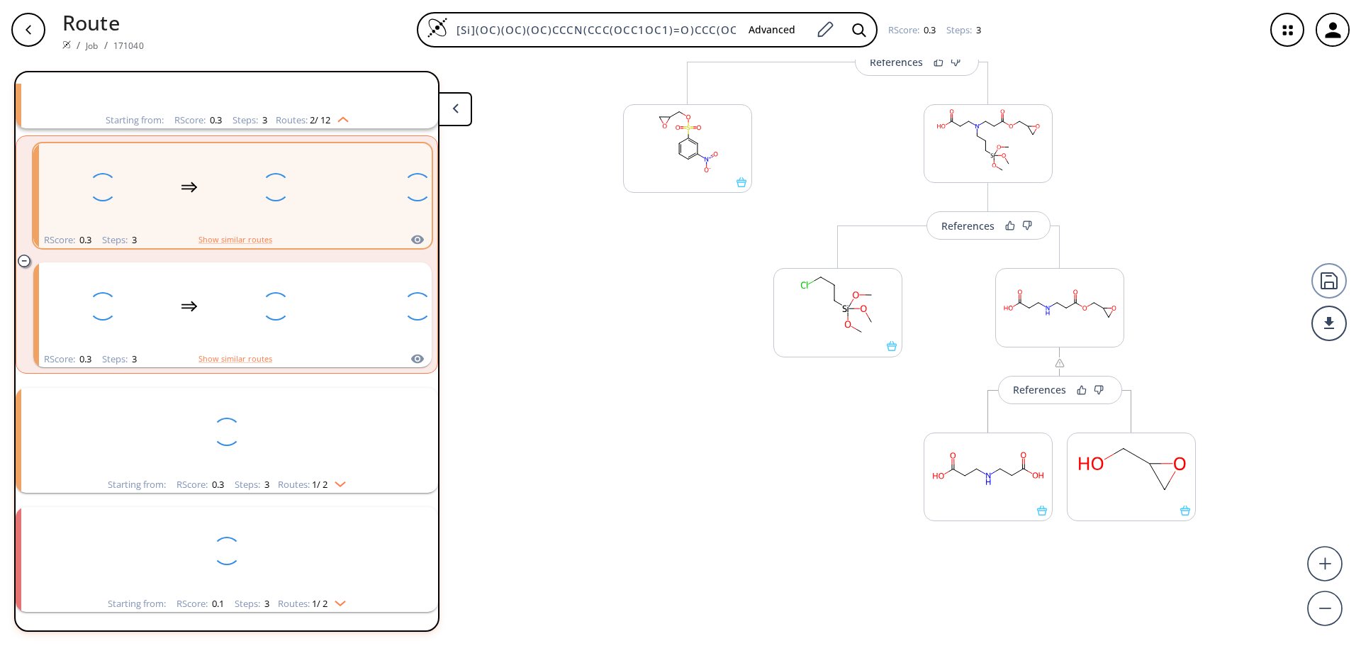
scroll to position [0, 0]
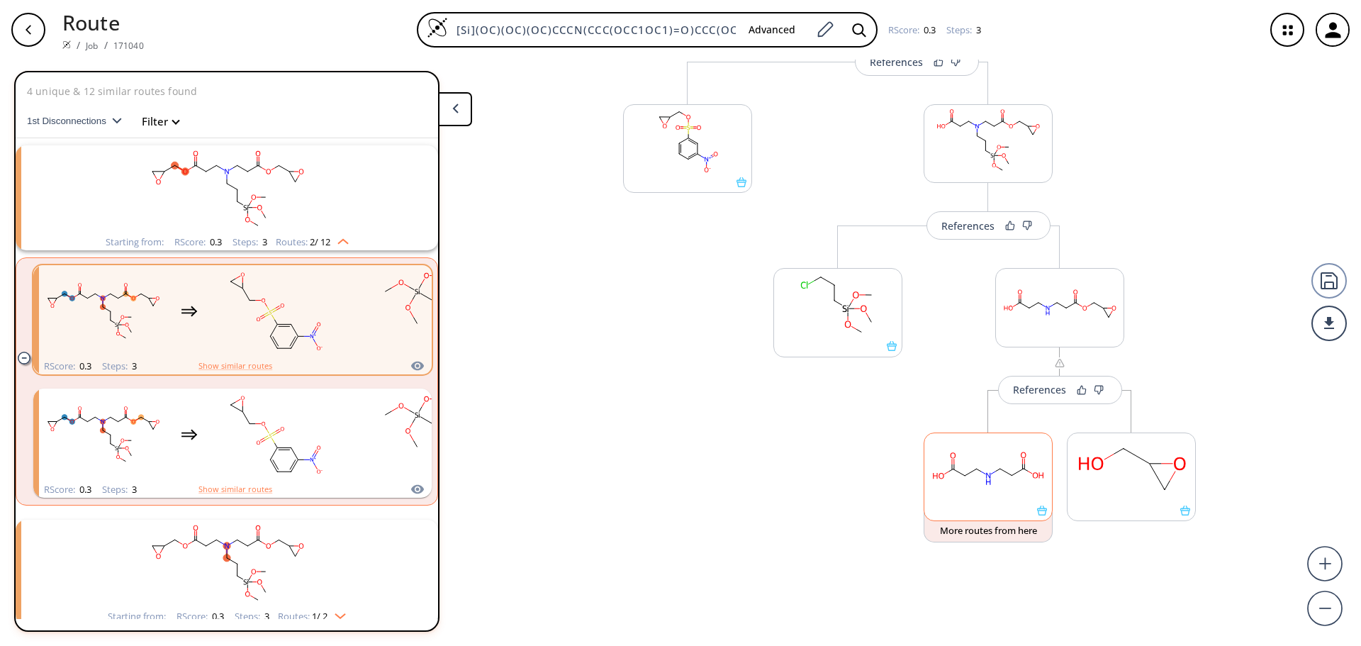
click at [988, 474] on rect at bounding box center [989, 469] width 128 height 72
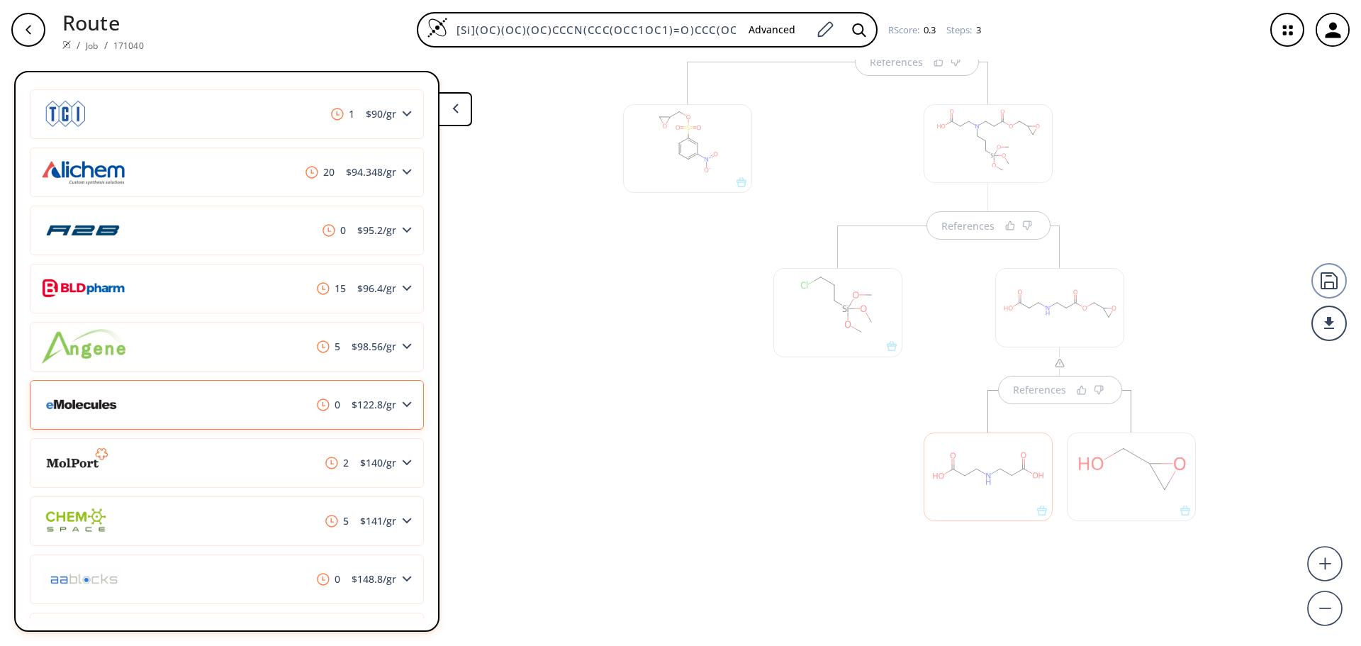
scroll to position [333, 0]
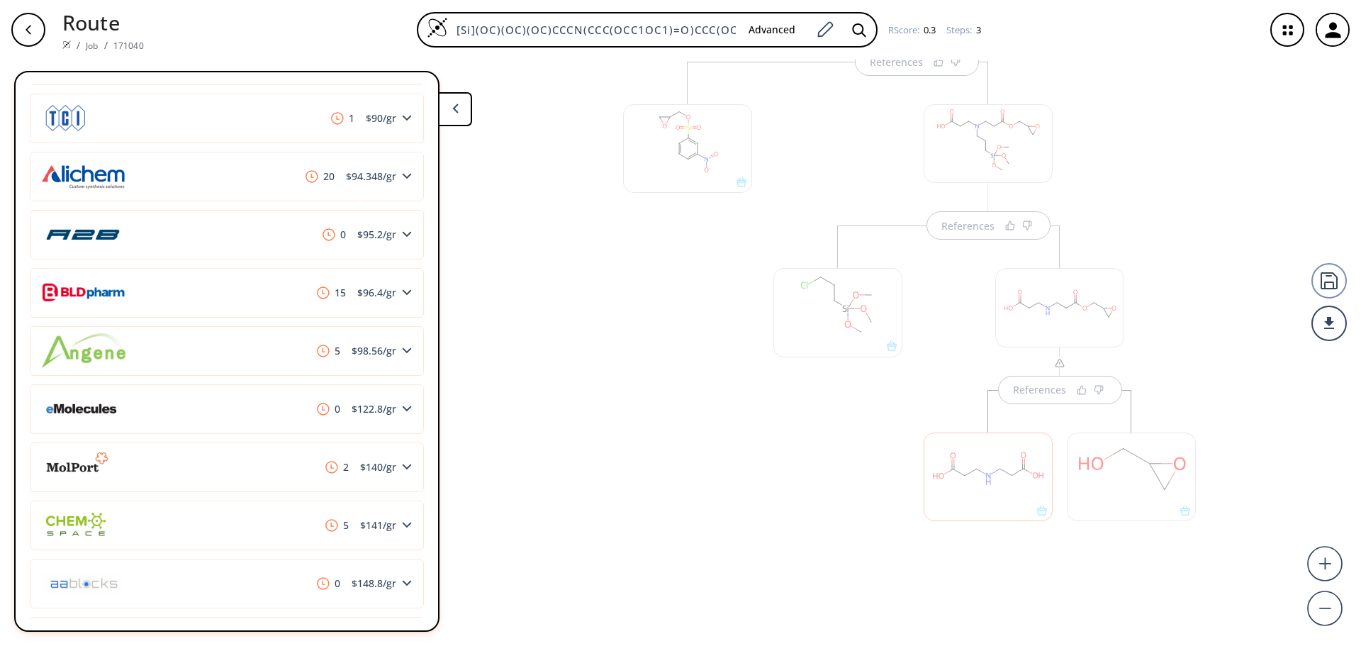
click at [1067, 496] on div at bounding box center [1131, 477] width 129 height 89
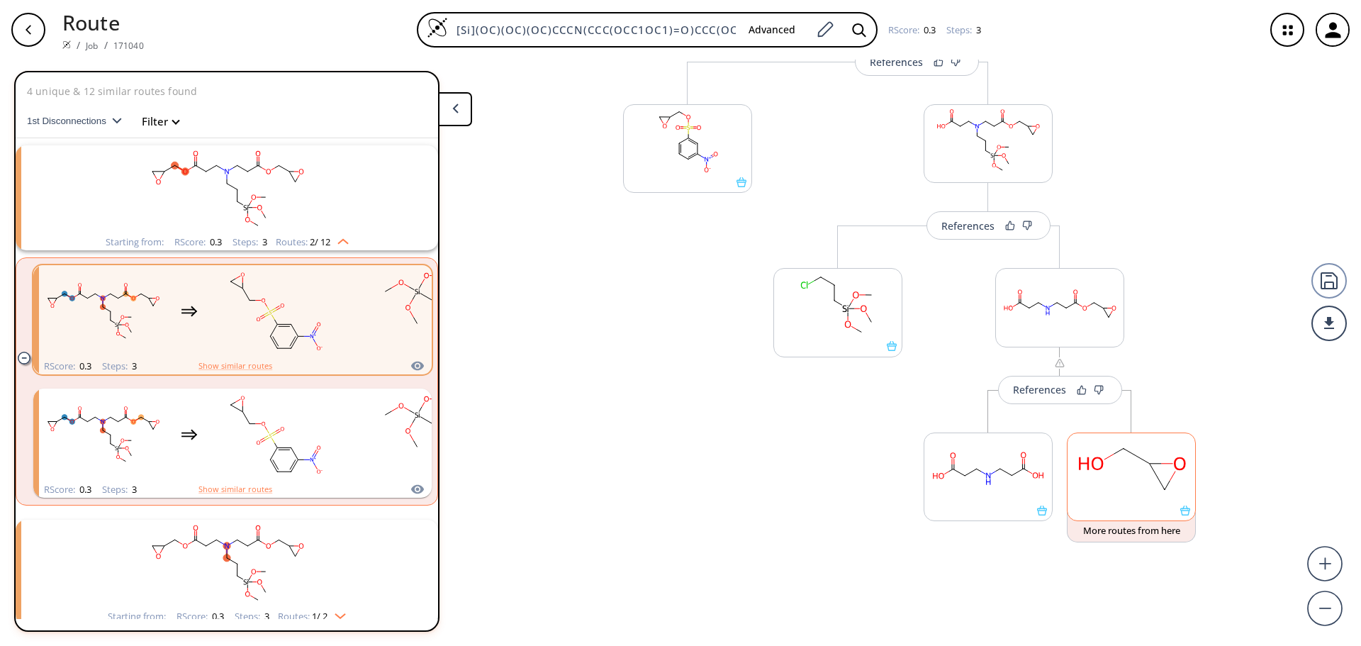
click at [1156, 495] on ellipse at bounding box center [1165, 490] width 18 height 18
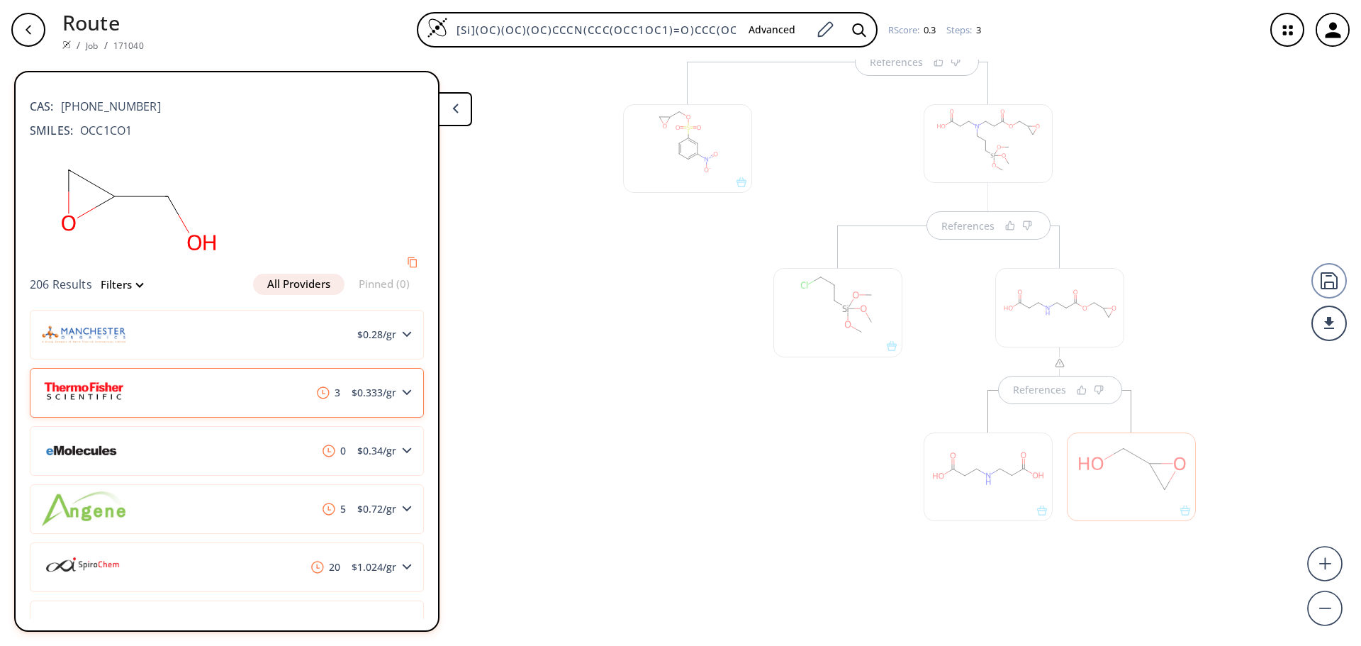
click at [401, 404] on div "3 $ 0.333 /gr" at bounding box center [227, 393] width 394 height 50
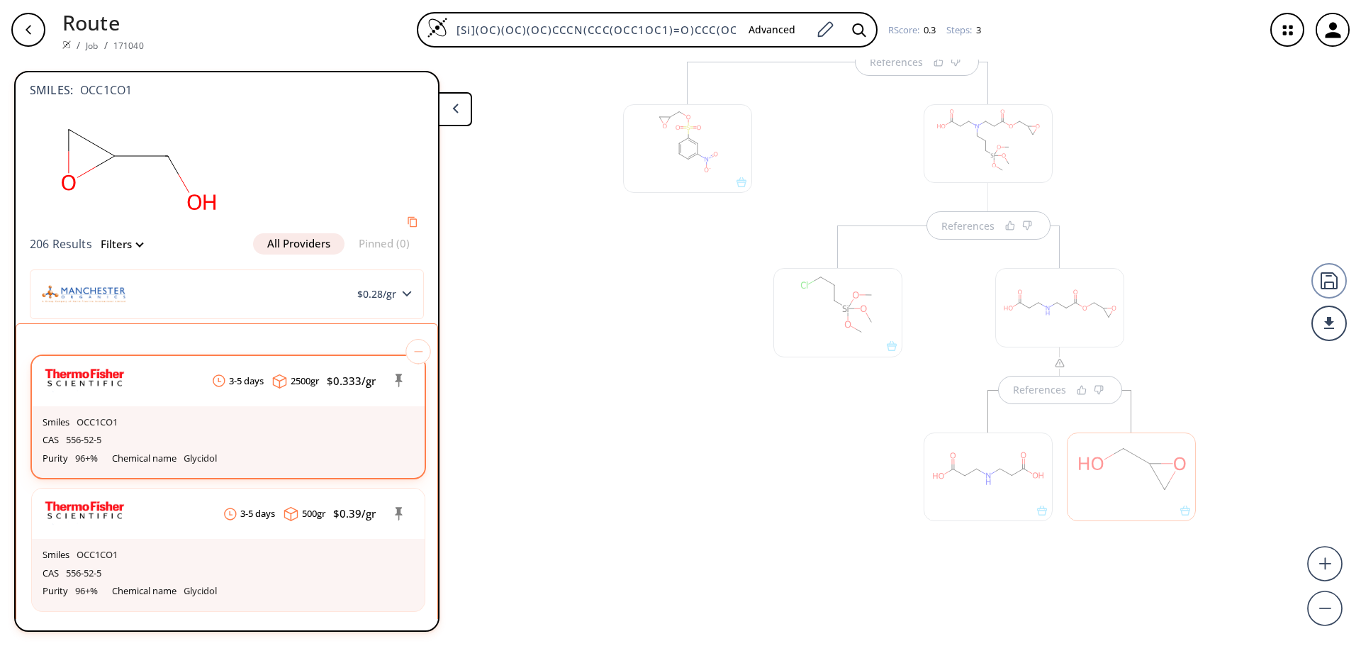
scroll to position [40, 0]
click at [279, 414] on div "Smiles OCC1CO1" at bounding box center [229, 422] width 372 height 18
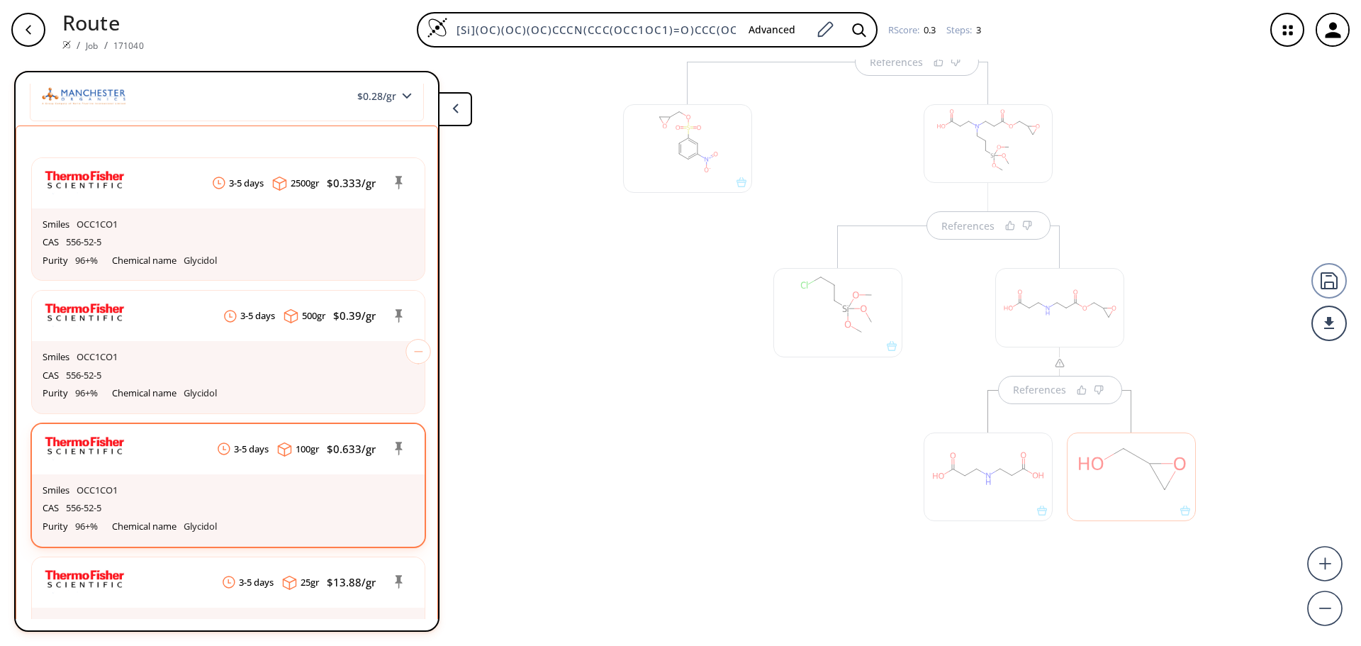
scroll to position [388, 0]
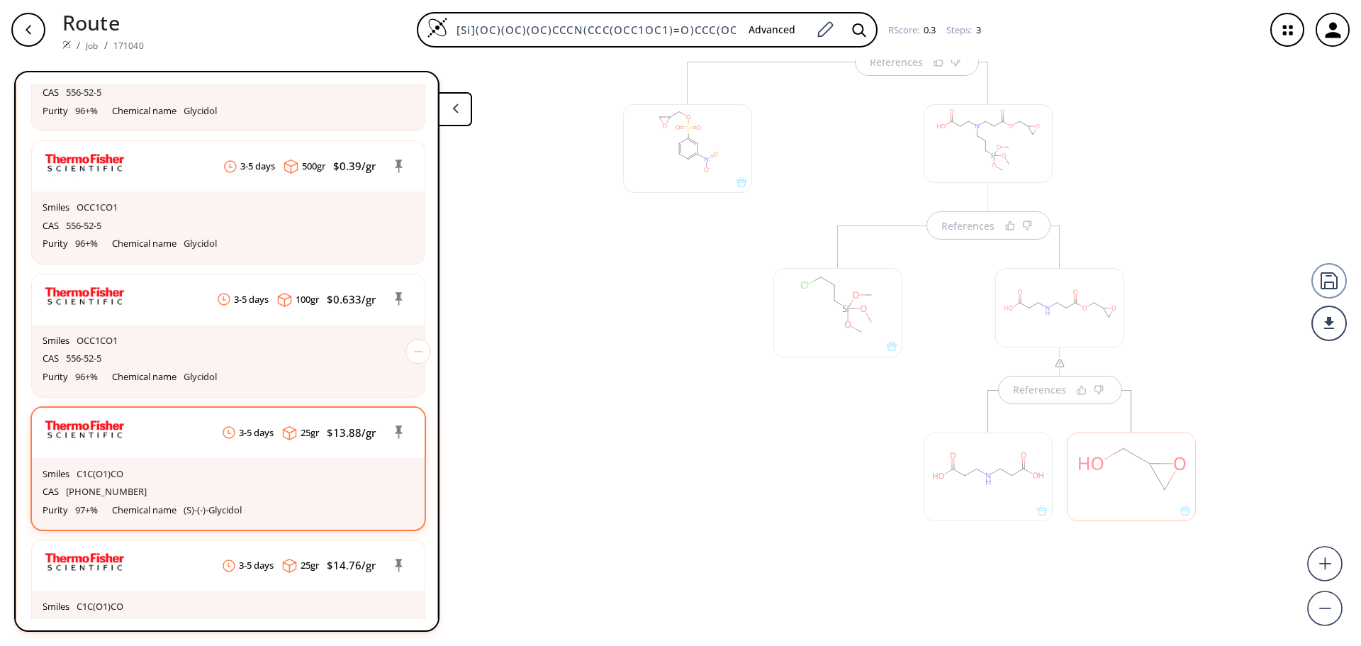
click at [300, 471] on div "Smiles C1C(O1)CO" at bounding box center [229, 474] width 372 height 18
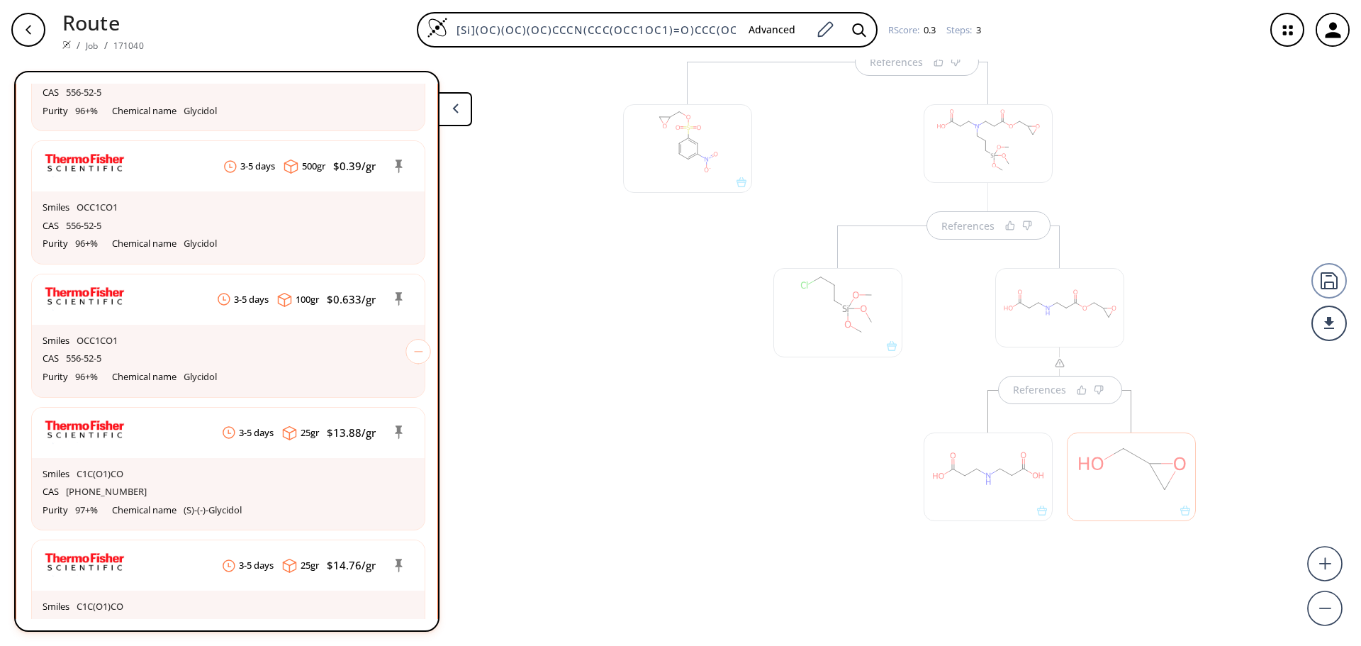
click at [447, 113] on button at bounding box center [455, 109] width 34 height 34
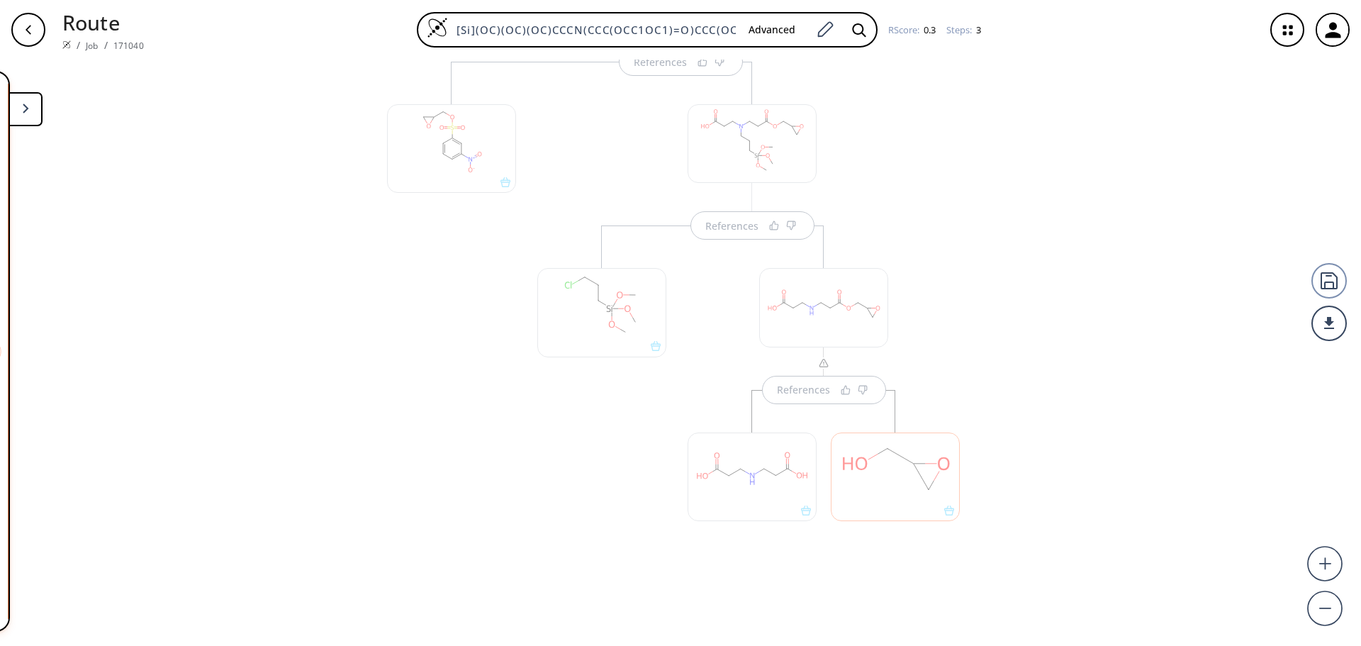
click at [765, 478] on div at bounding box center [752, 477] width 129 height 89
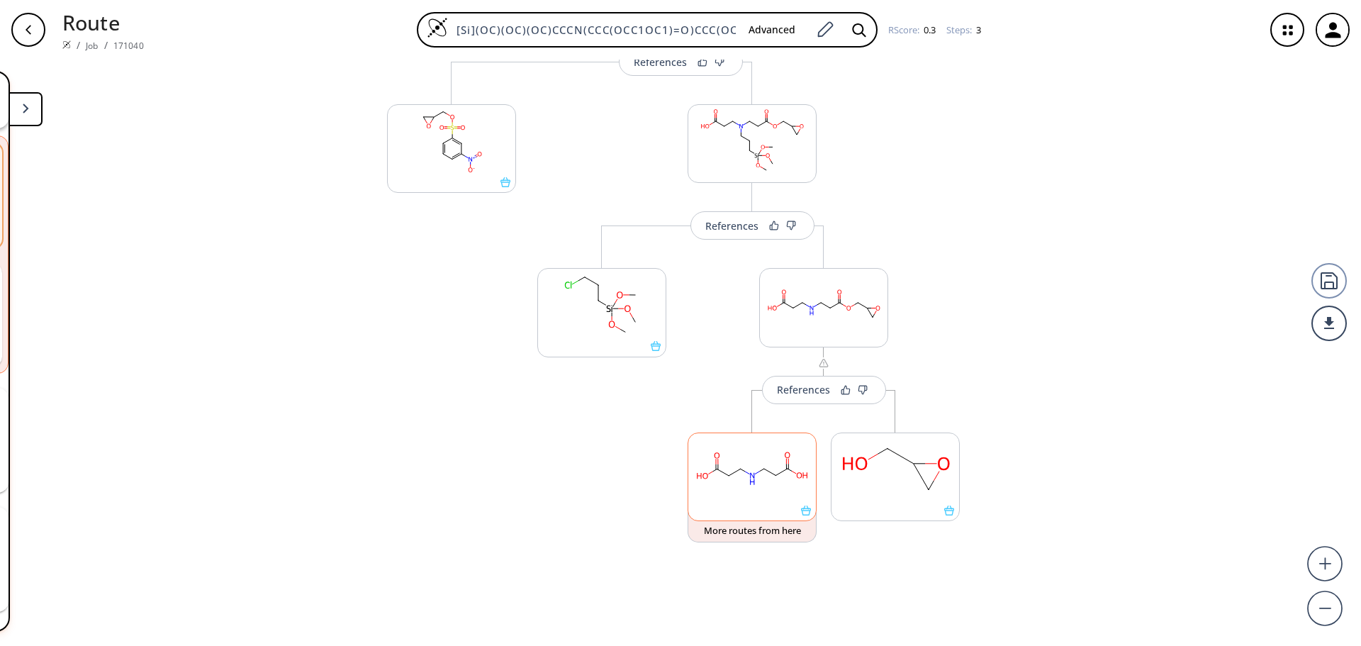
scroll to position [0, 0]
click at [730, 484] on rect at bounding box center [752, 469] width 128 height 72
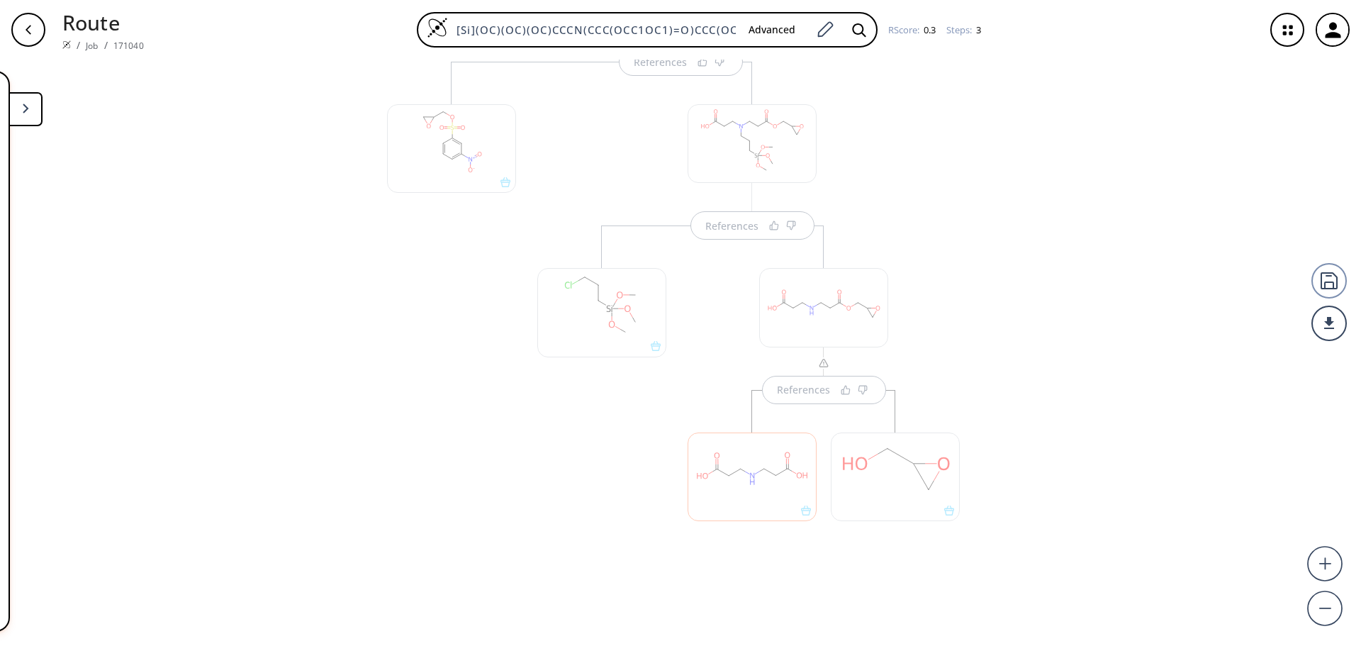
click at [38, 121] on button at bounding box center [26, 109] width 34 height 34
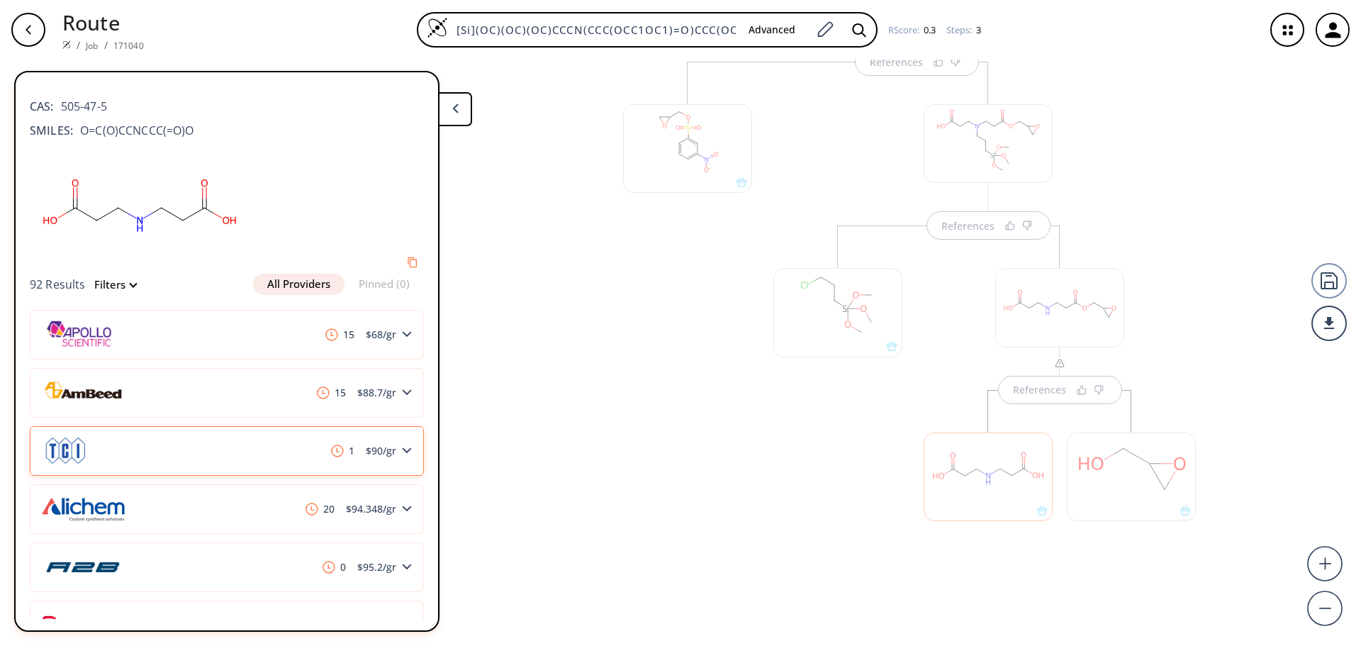
click at [221, 451] on div "1 $ 90 /gr" at bounding box center [227, 451] width 394 height 50
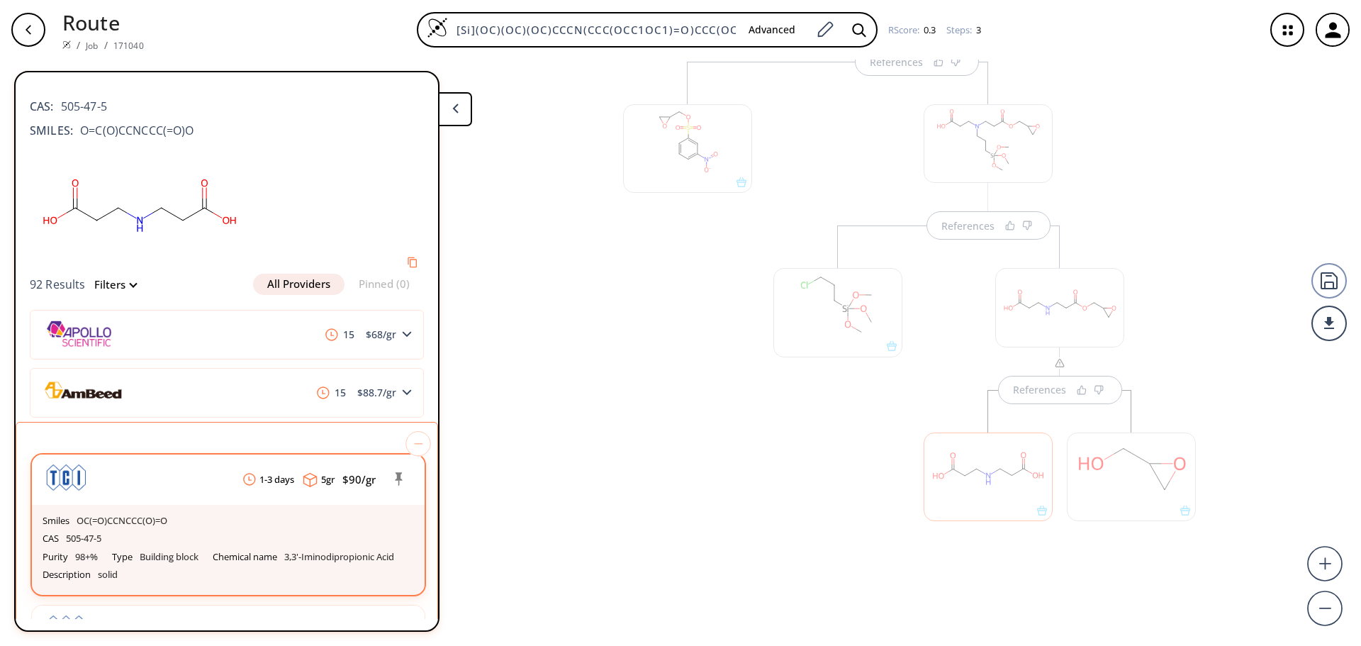
click at [174, 532] on div "CAS 505-47-5" at bounding box center [229, 539] width 372 height 18
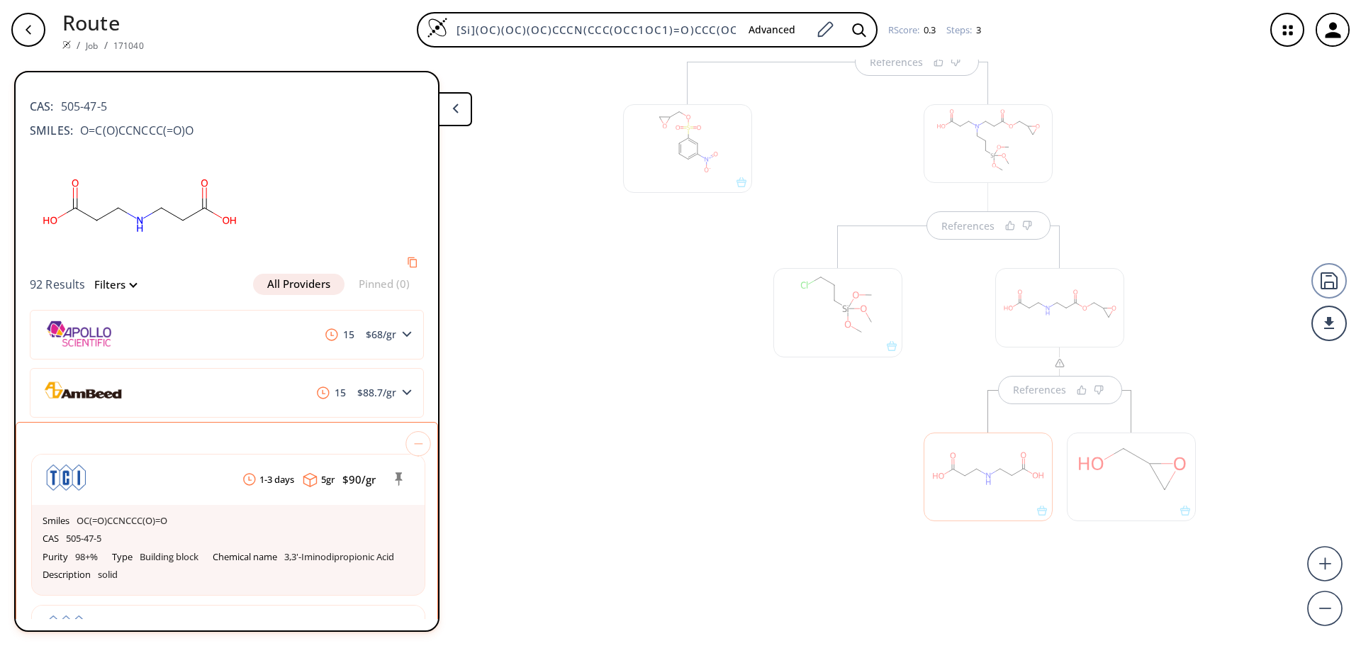
drag, startPoint x: 769, startPoint y: 435, endPoint x: 857, endPoint y: 442, distance: 87.6
click at [771, 433] on div at bounding box center [837, 401] width 143 height 352
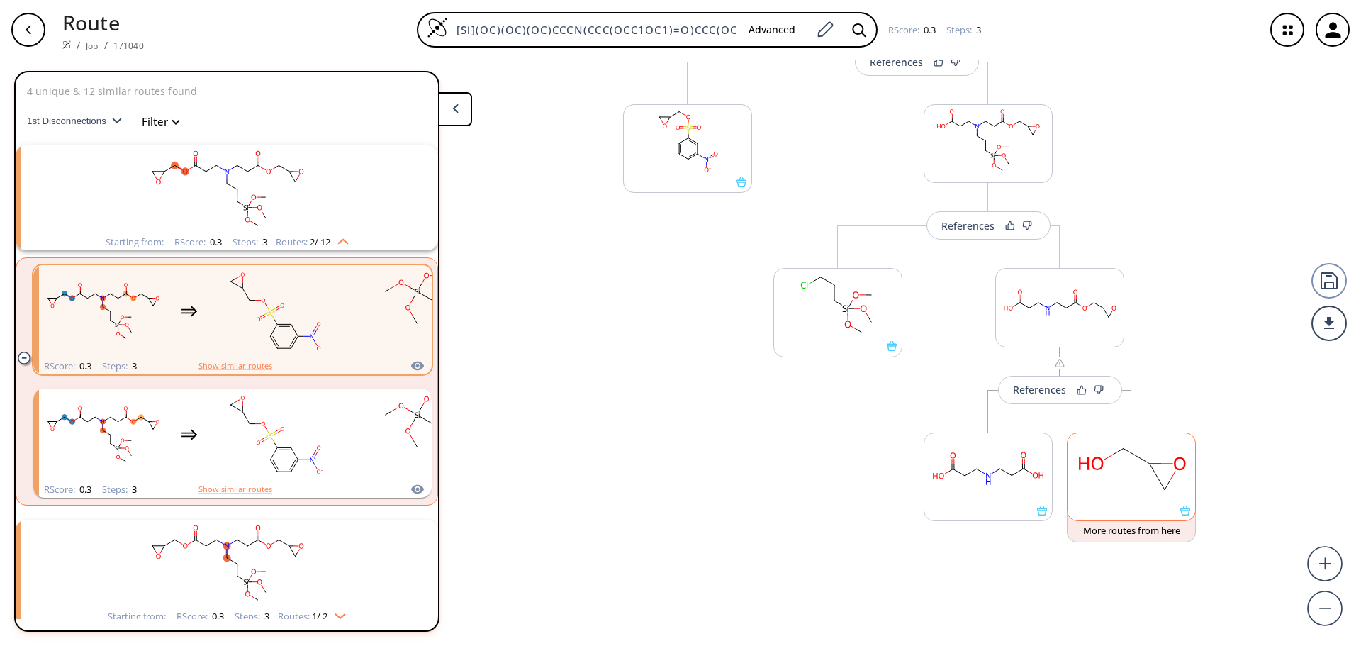
click at [1117, 486] on rect at bounding box center [1132, 469] width 128 height 72
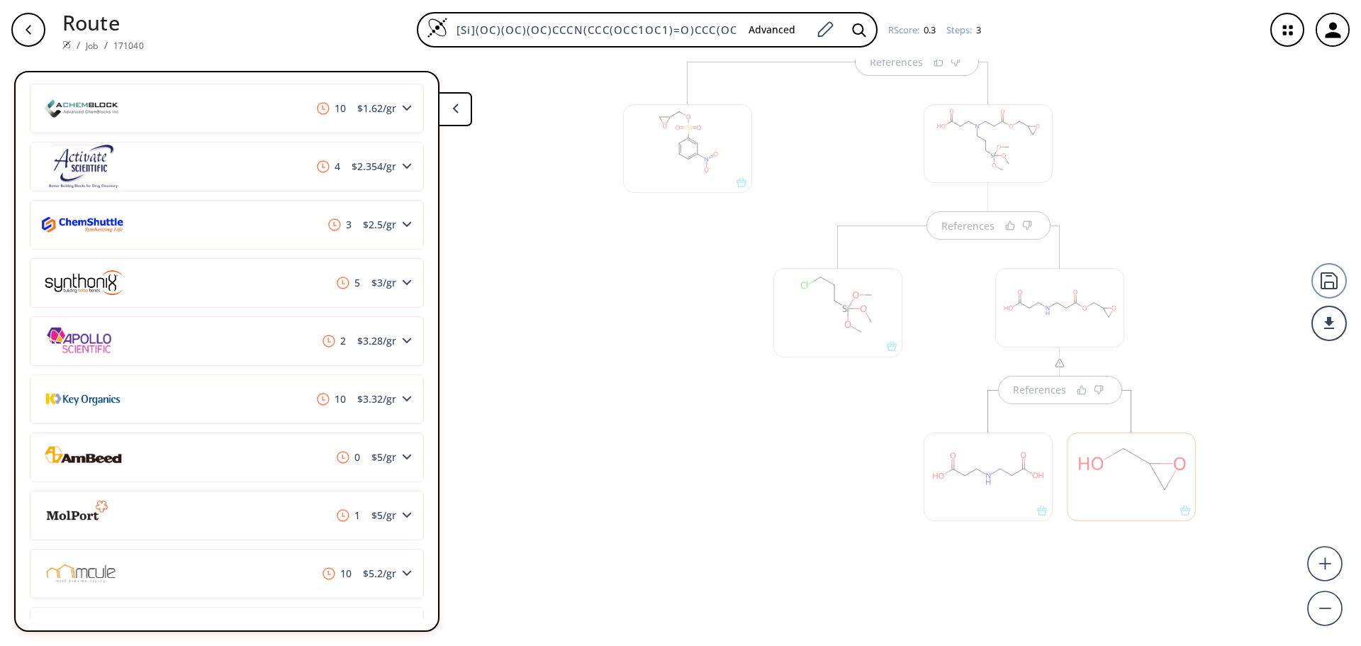
scroll to position [1157, 0]
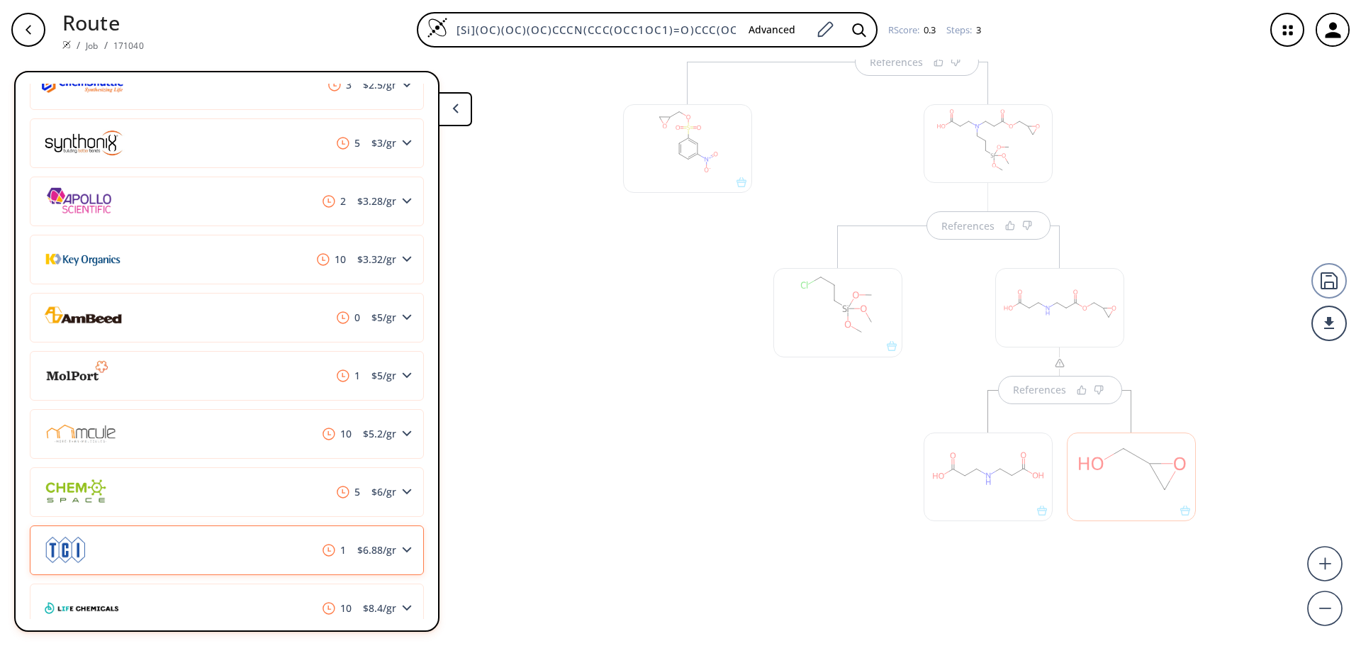
click at [264, 553] on div "1 $ 6.88 /gr" at bounding box center [227, 550] width 394 height 50
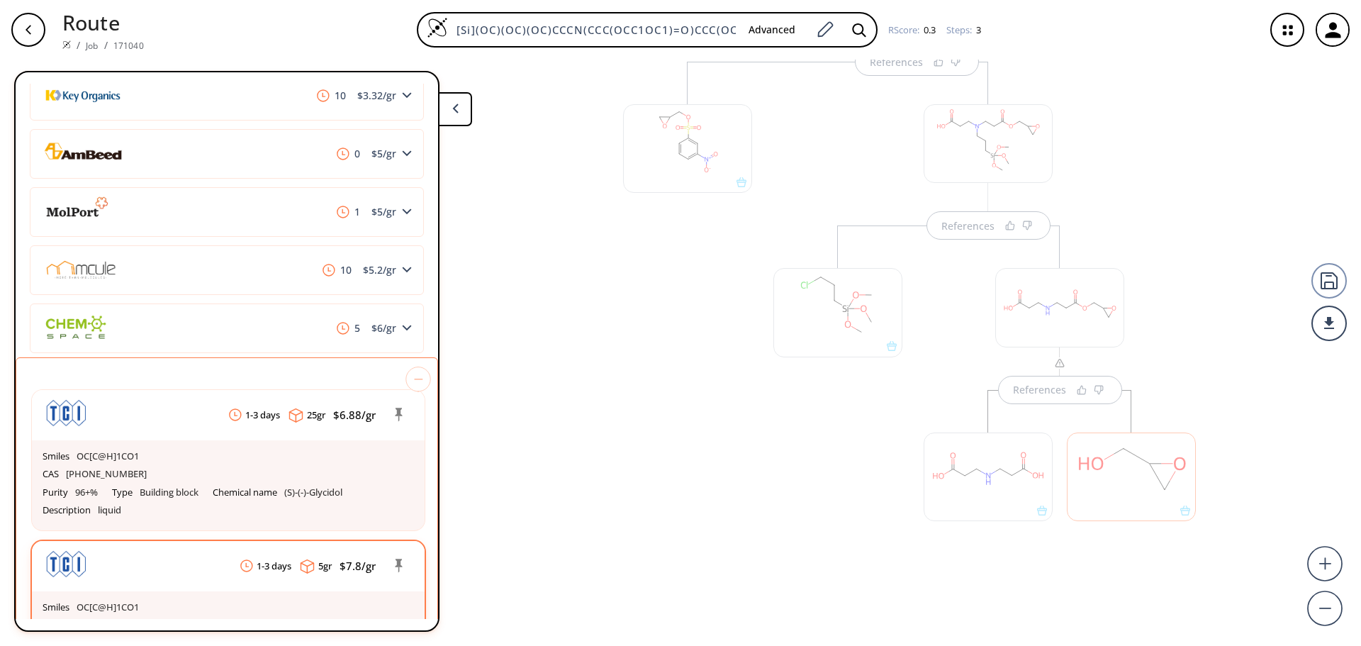
scroll to position [1322, 0]
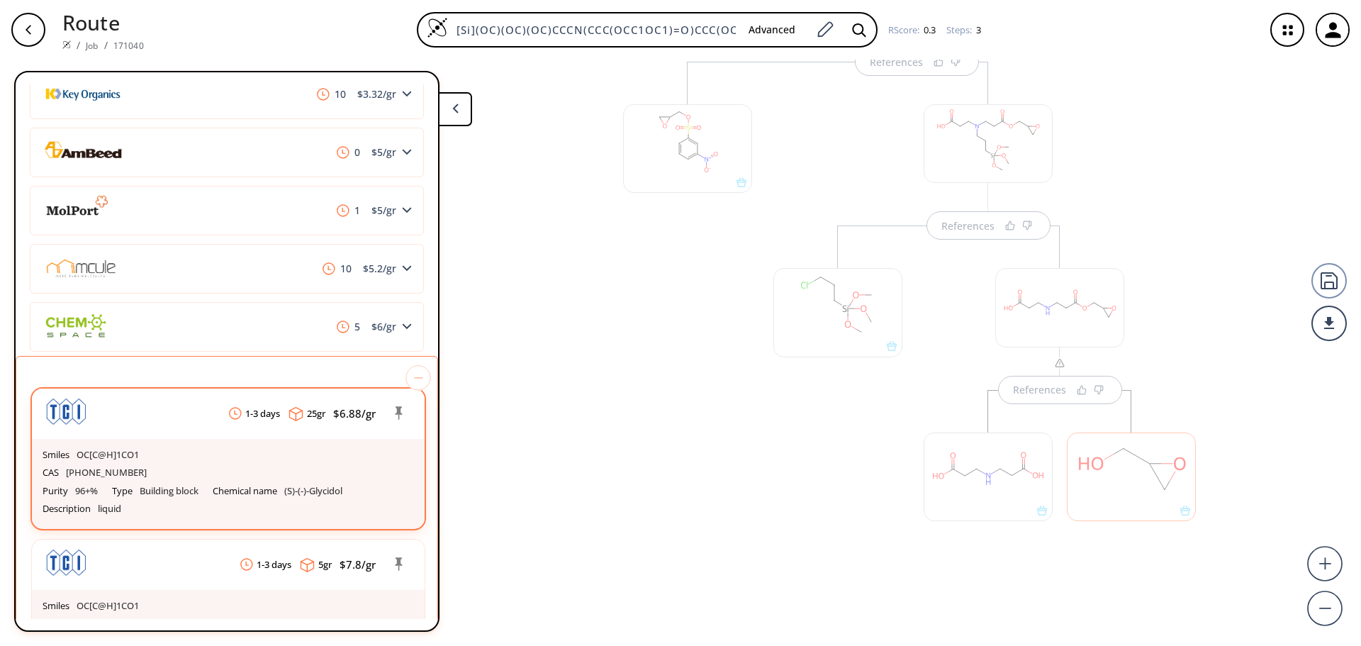
click at [203, 472] on div "CAS [PHONE_NUMBER]" at bounding box center [229, 473] width 372 height 18
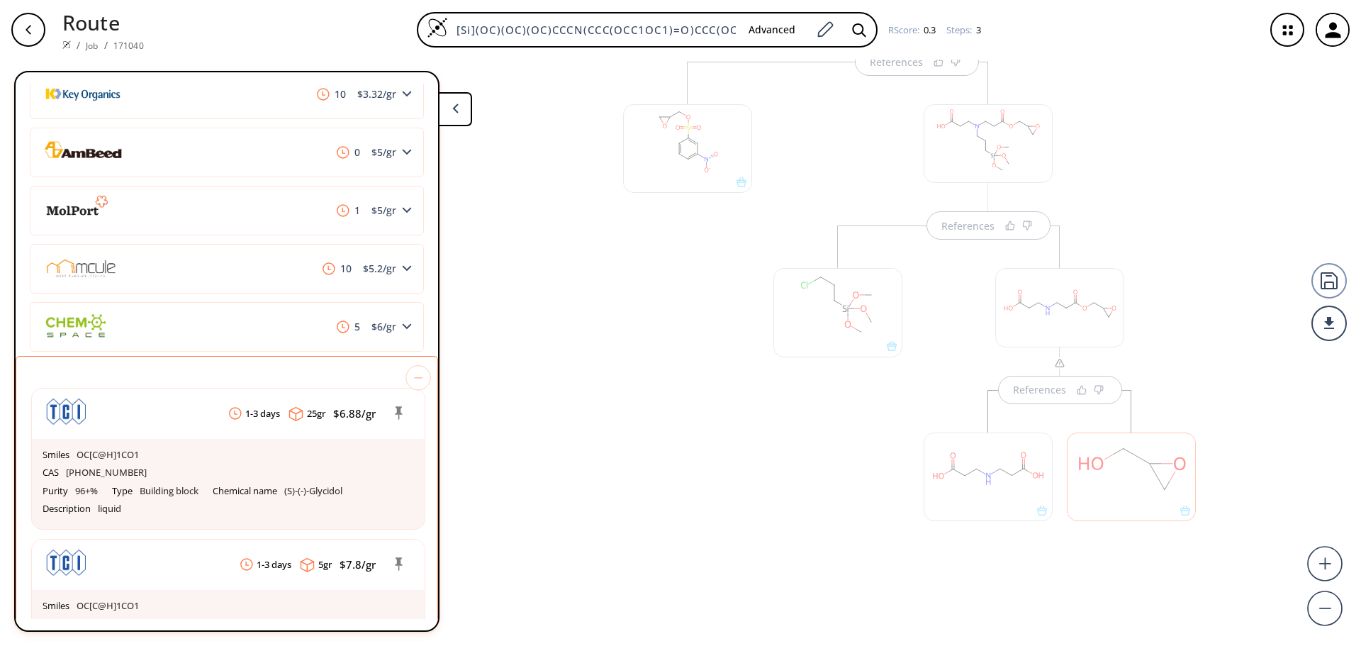
click at [857, 474] on div at bounding box center [837, 401] width 143 height 352
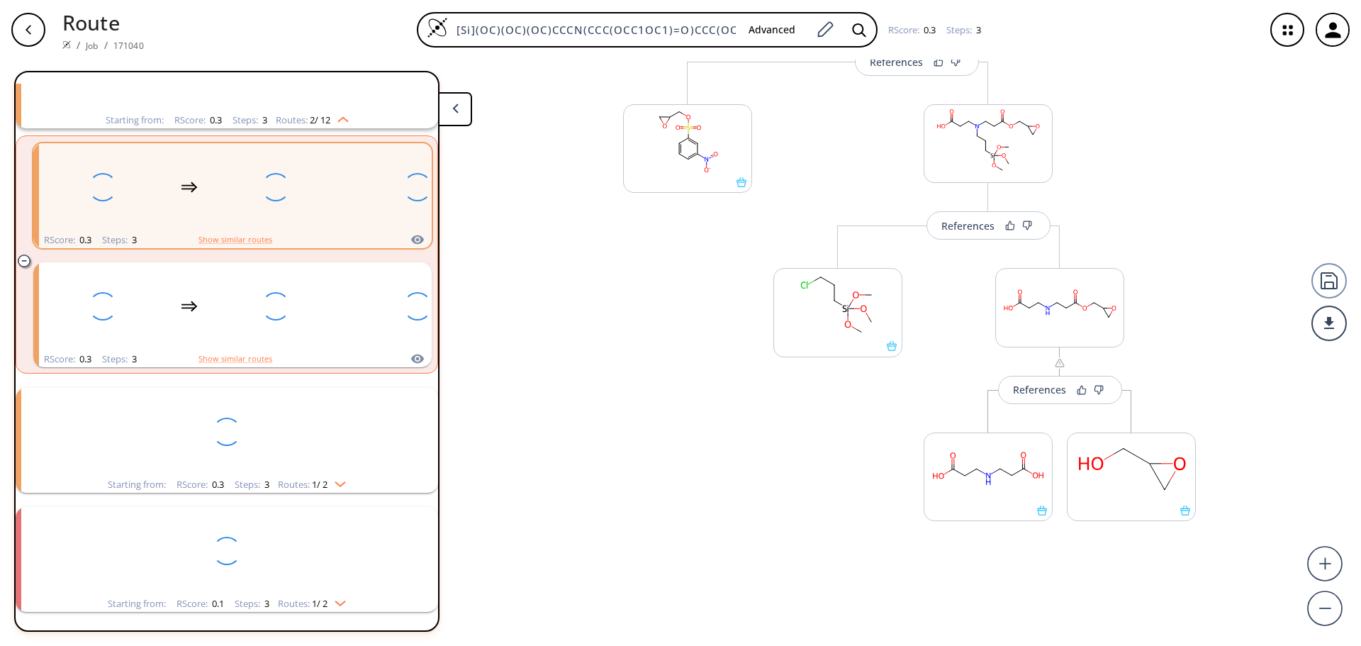
scroll to position [0, 0]
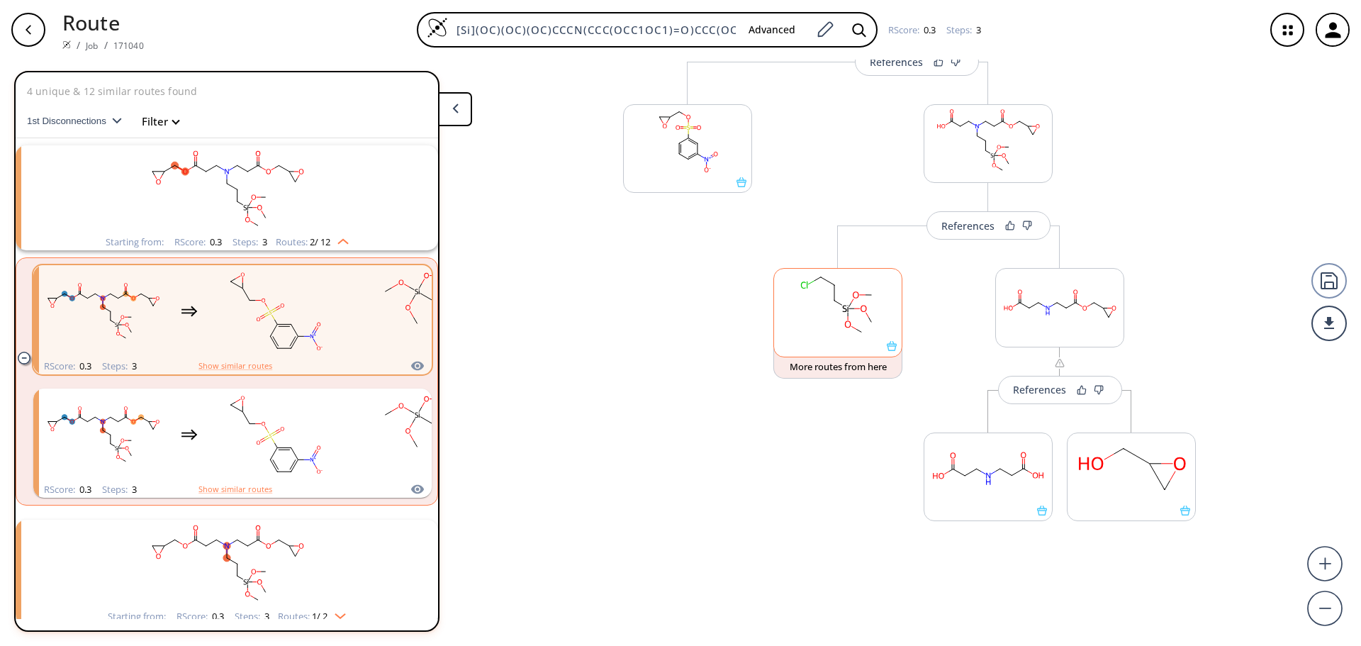
click at [847, 306] on rect at bounding box center [838, 305] width 128 height 72
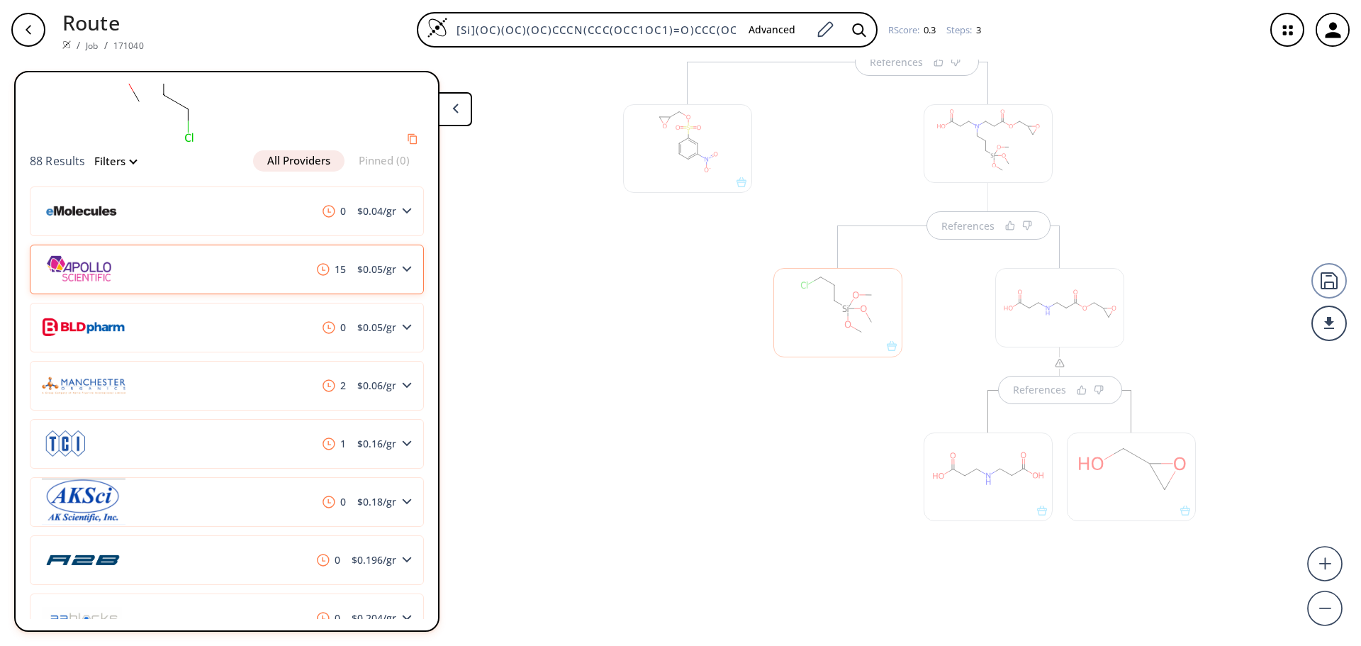
scroll to position [124, 0]
click at [195, 445] on div "1 $ 0.16 /gr" at bounding box center [227, 443] width 394 height 50
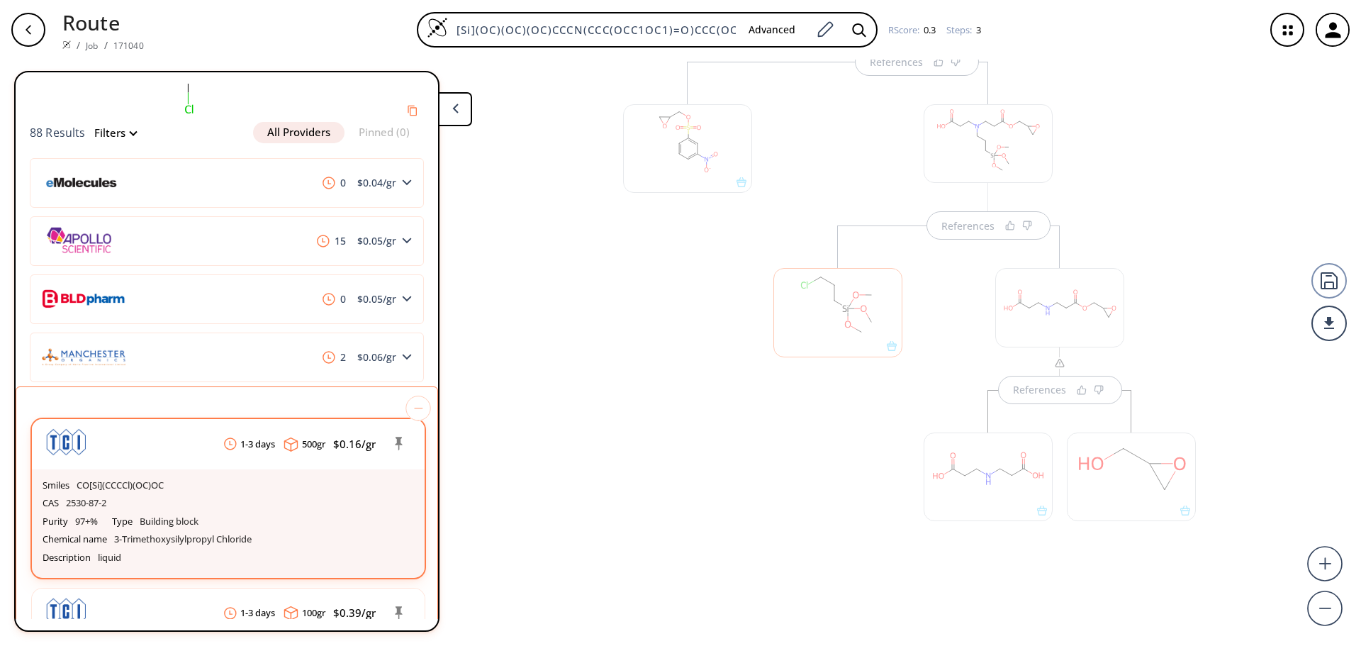
scroll to position [152, 0]
click at [173, 520] on p "Building block" at bounding box center [169, 520] width 59 height 11
